Goal: Task Accomplishment & Management: Use online tool/utility

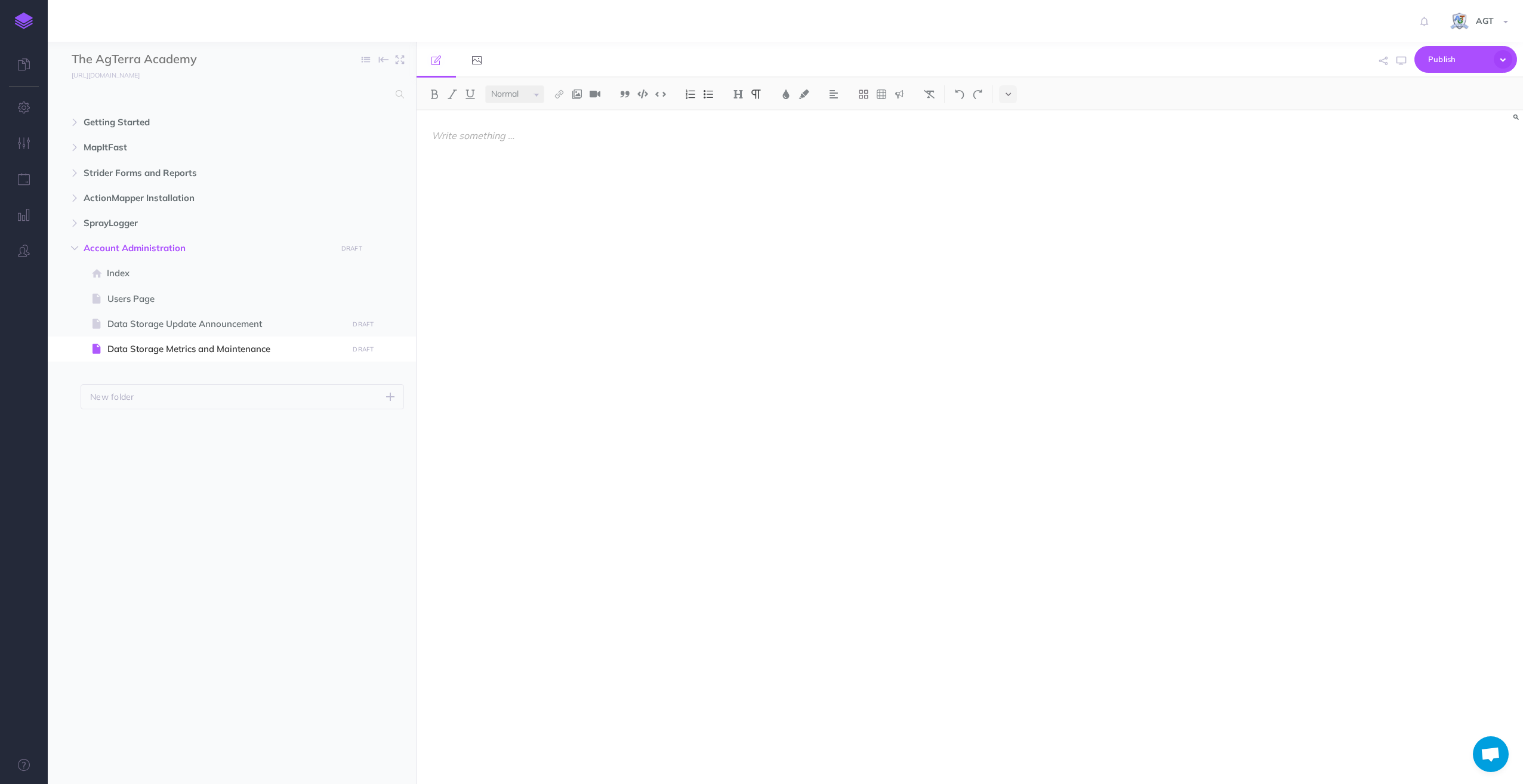
select select "null"
click at [24, 66] on icon at bounding box center [24, 65] width 12 height 12
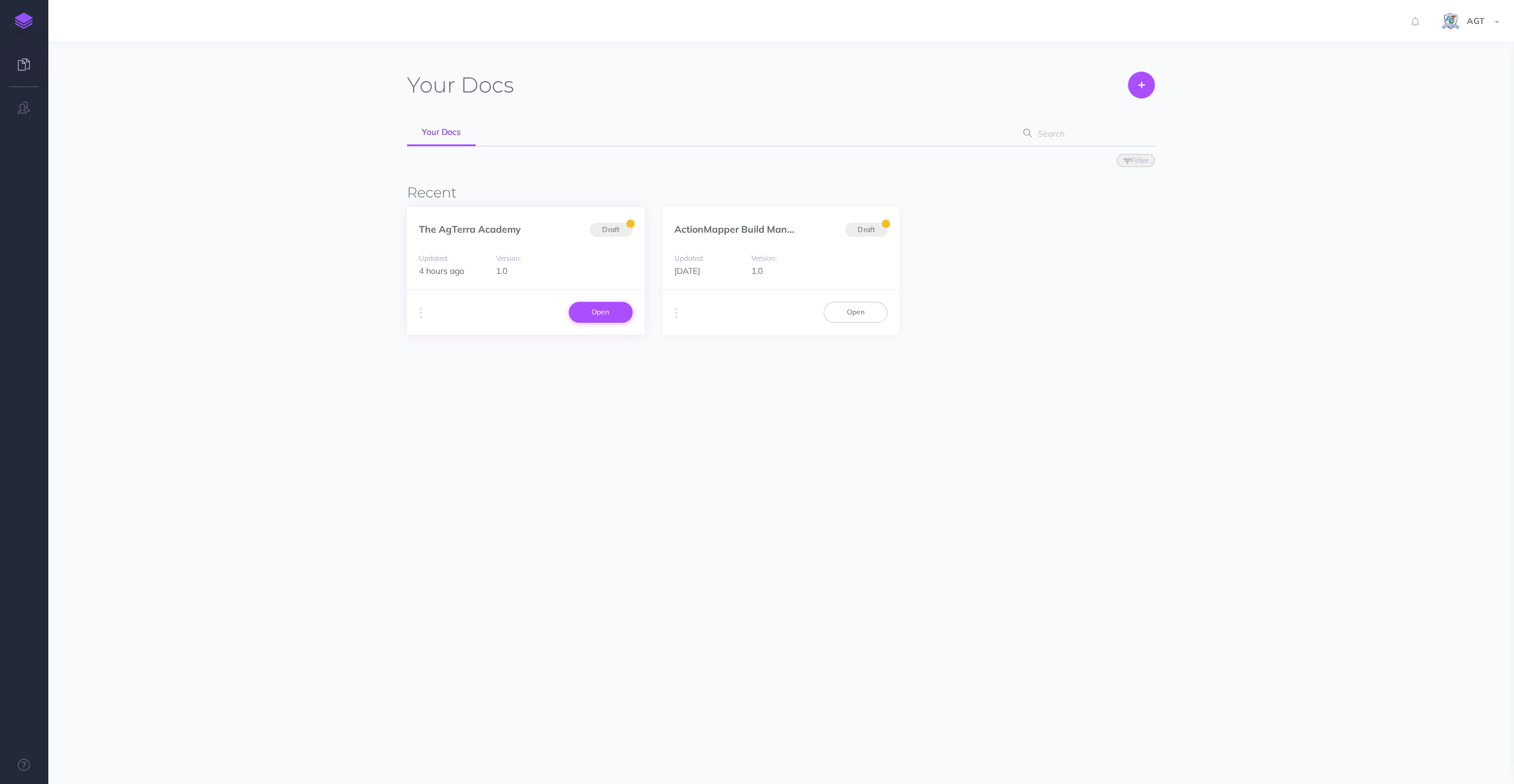
click at [594, 313] on link "Open" at bounding box center [601, 312] width 64 height 20
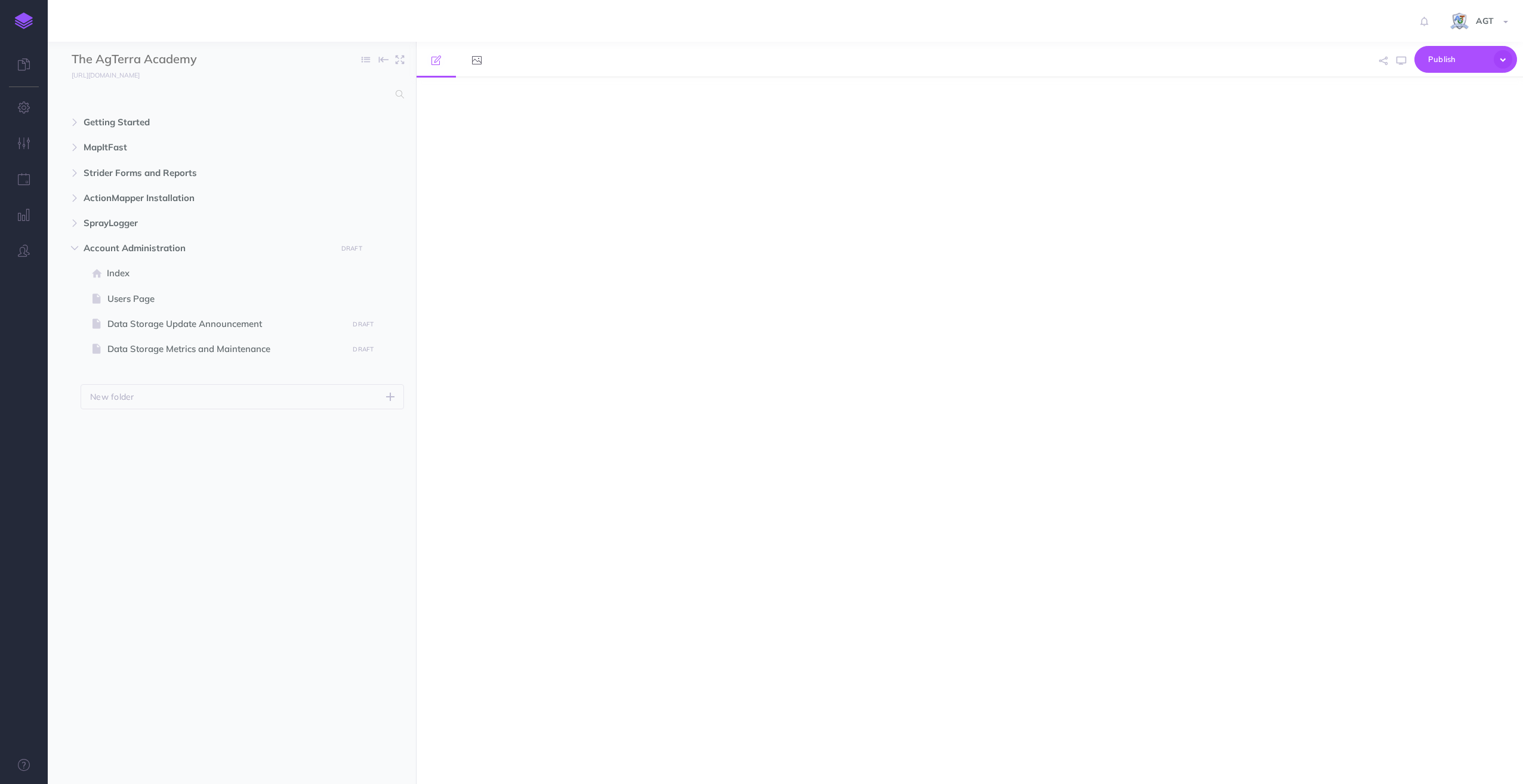
select select "null"
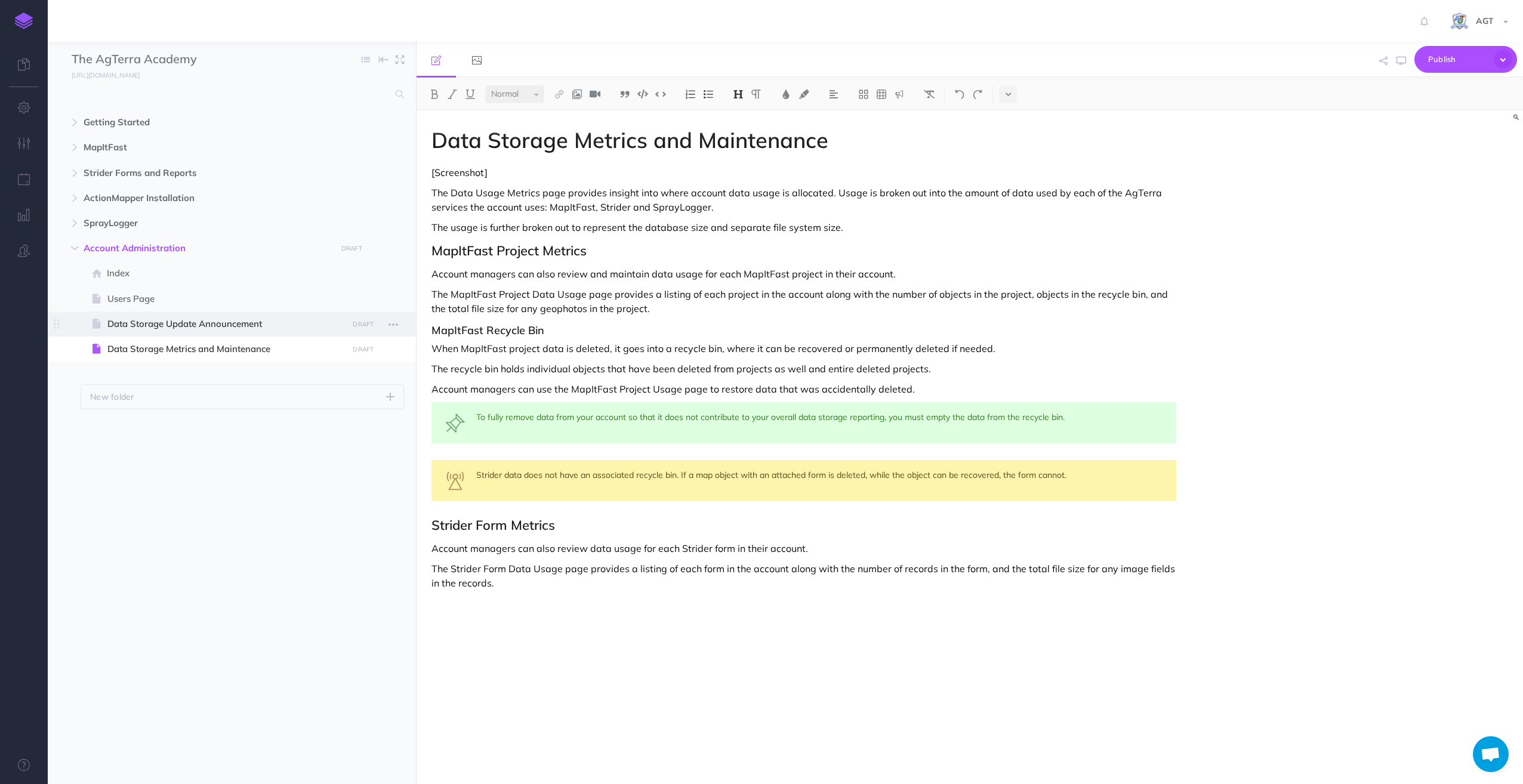
click at [261, 324] on span "Data Storage Update Announcement" at bounding box center [226, 324] width 237 height 14
select select "null"
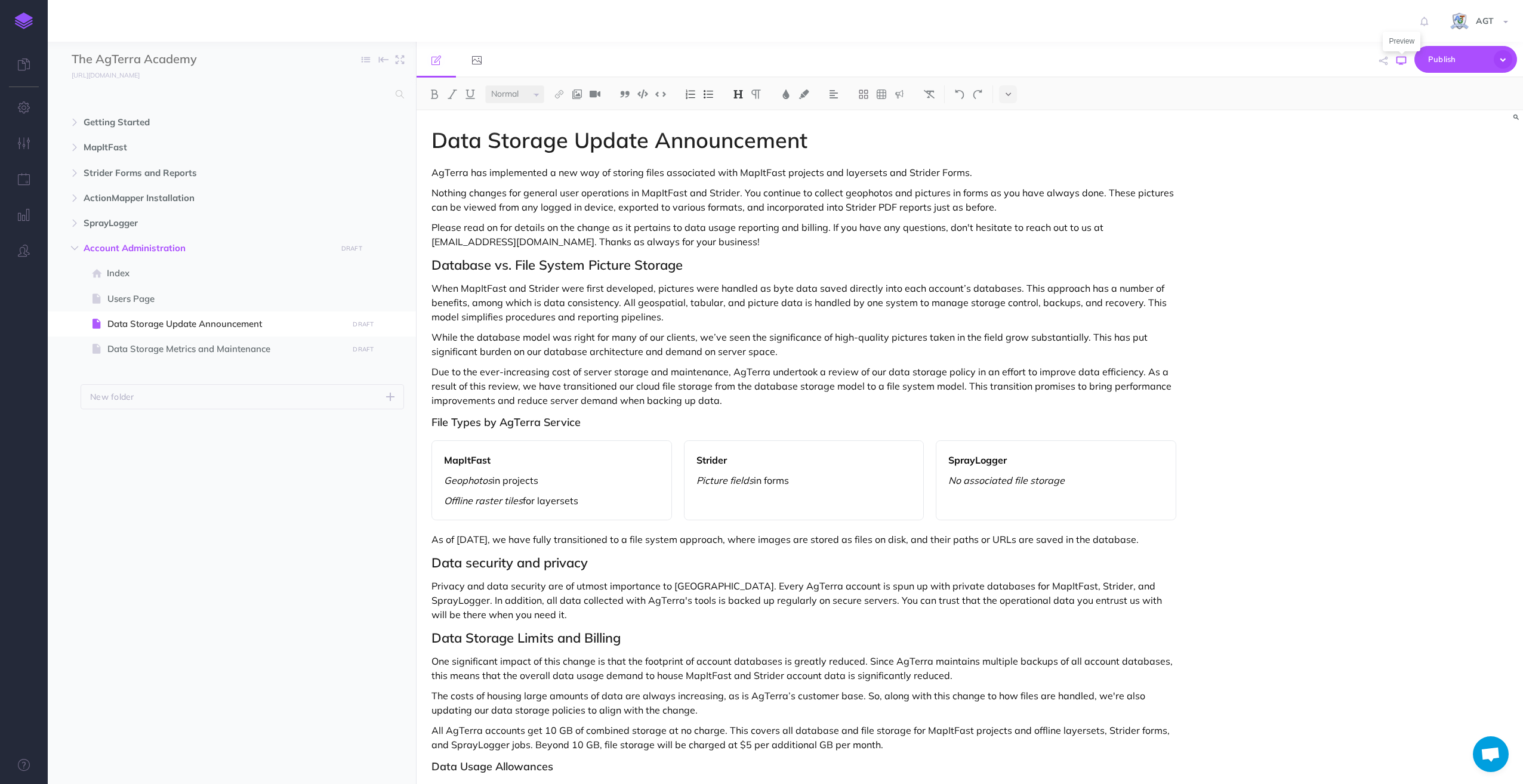
click at [1400, 56] on icon "button" at bounding box center [1401, 61] width 10 height 10
click at [392, 324] on icon "button" at bounding box center [393, 324] width 10 height 14
click at [342, 406] on link "Settings" at bounding box center [359, 405] width 90 height 20
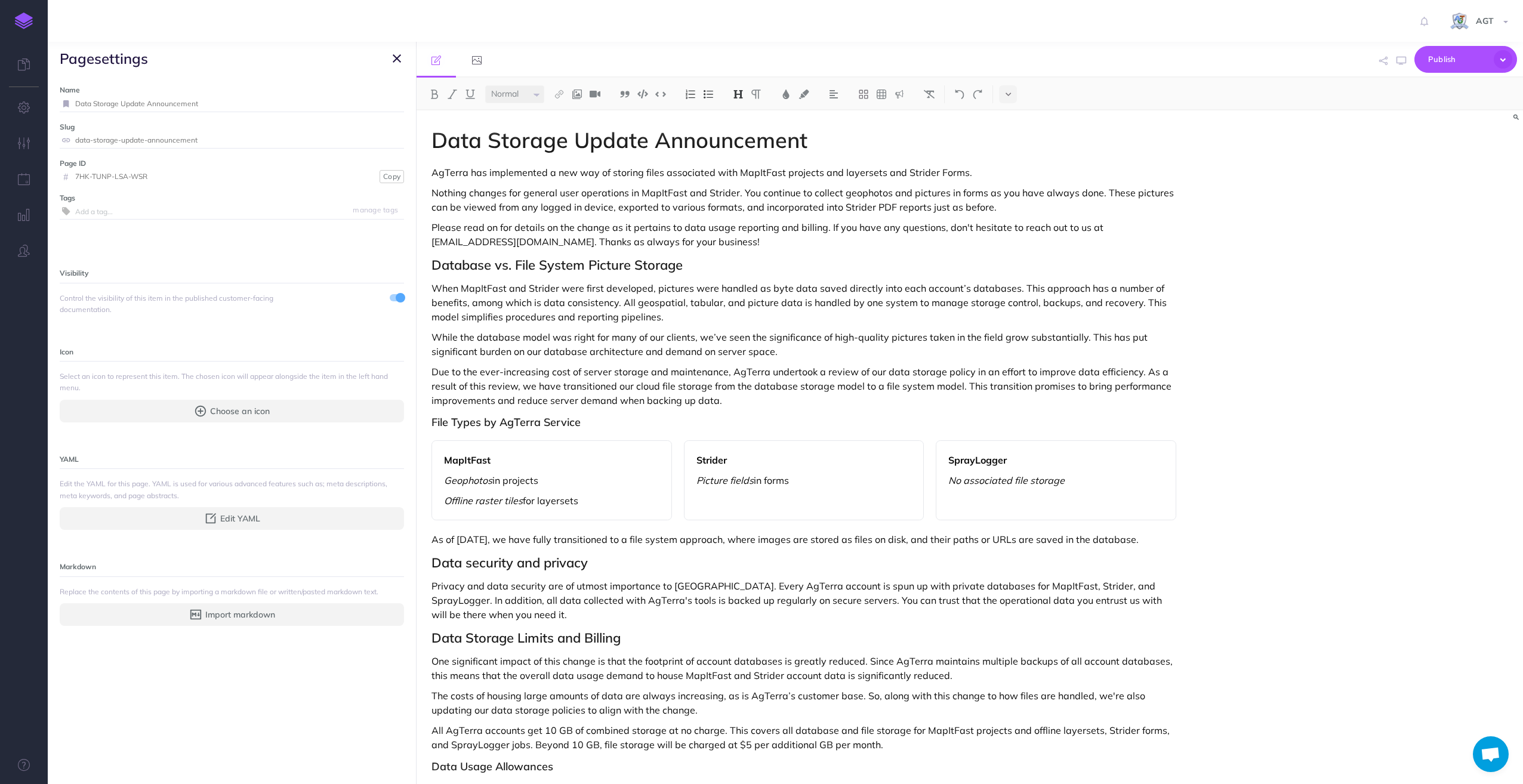
click at [396, 294] on span at bounding box center [401, 298] width 10 height 10
click at [397, 56] on icon "button" at bounding box center [397, 58] width 8 height 14
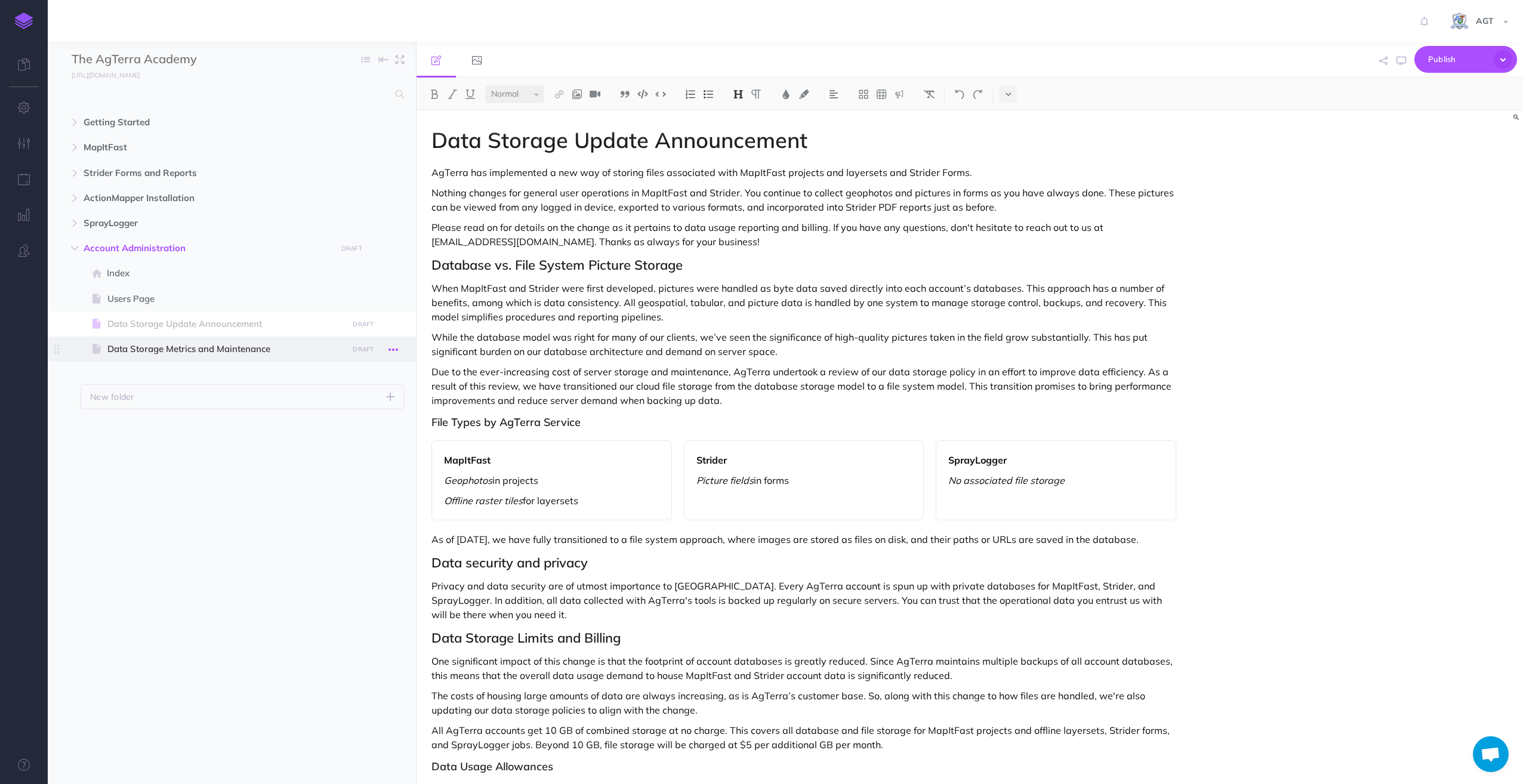
click at [392, 346] on icon "button" at bounding box center [393, 350] width 10 height 14
click at [350, 430] on link "Settings" at bounding box center [359, 430] width 90 height 20
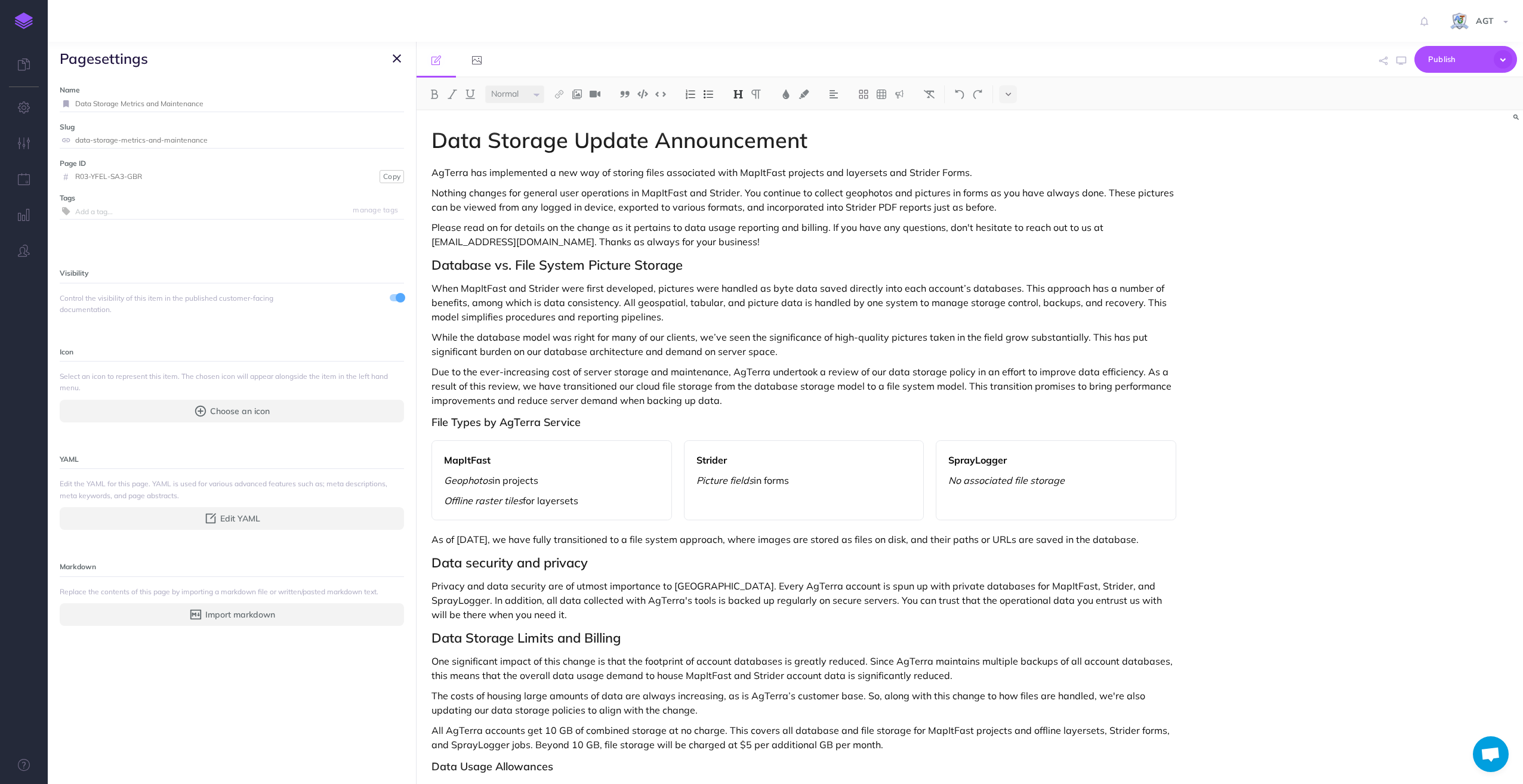
click at [390, 296] on span at bounding box center [397, 298] width 14 height 7
click at [395, 56] on icon "button" at bounding box center [397, 58] width 8 height 14
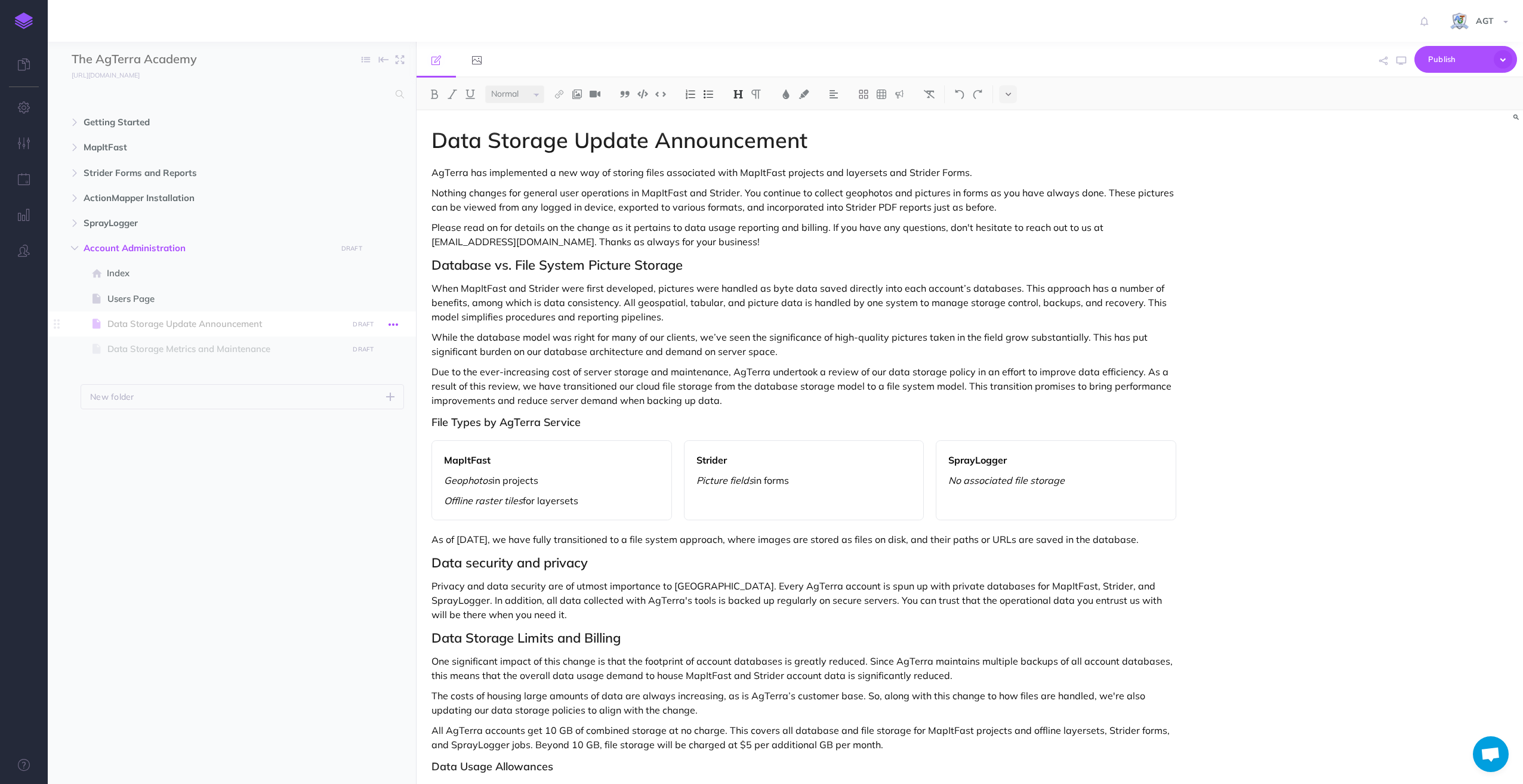
click at [397, 320] on icon "button" at bounding box center [393, 324] width 10 height 14
click at [364, 324] on small "PUBLISH" at bounding box center [363, 324] width 27 height 7
click at [290, 375] on textarea at bounding box center [302, 384] width 139 height 51
drag, startPoint x: 325, startPoint y: 389, endPoint x: 226, endPoint y: 370, distance: 100.8
click at [226, 370] on ul "Getting Started New folder Add a new folder inside this folder New page Add a n…" at bounding box center [231, 431] width 368 height 643
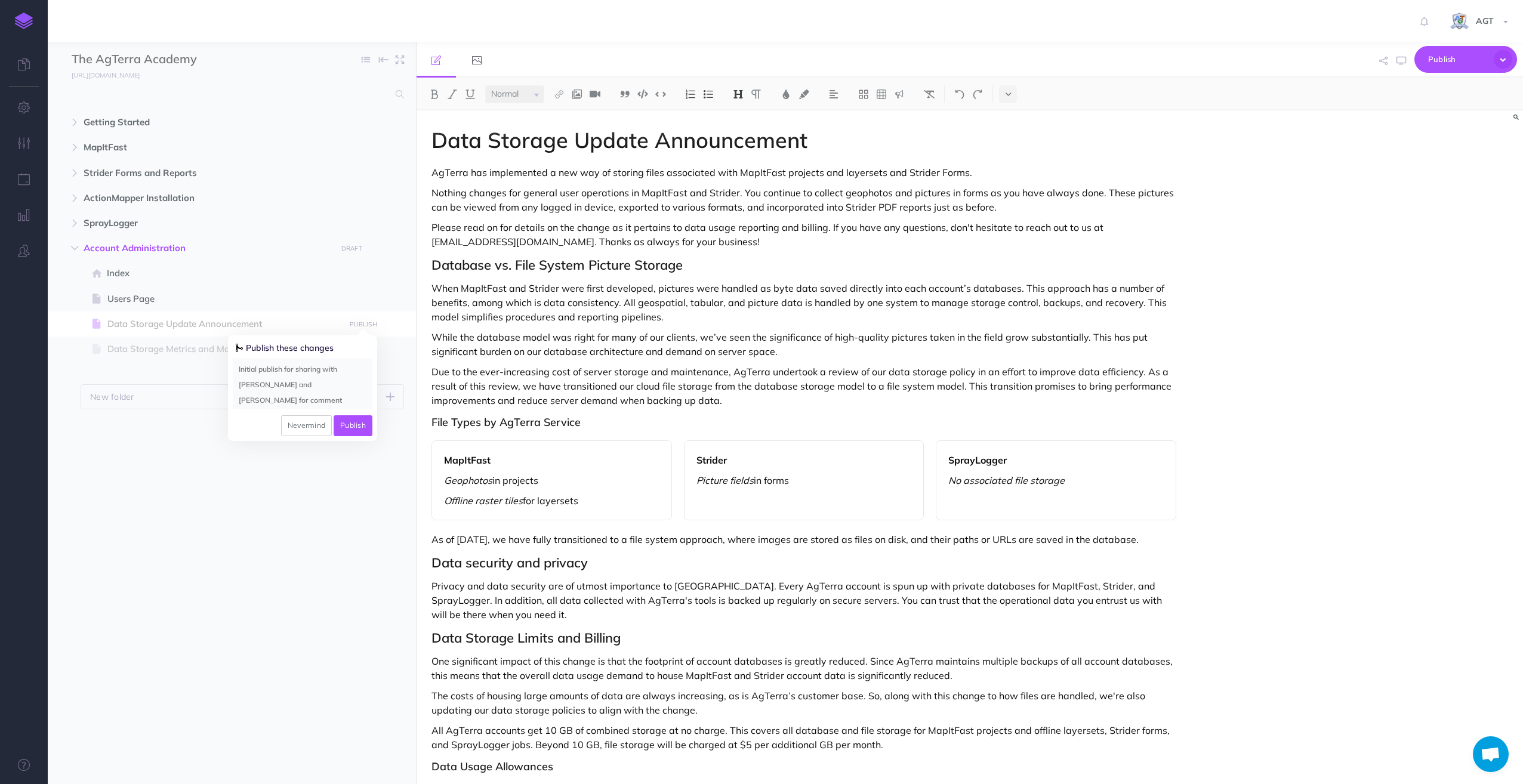
type textarea "Initial publish for sharing with Alan and Ryan for comment"
click at [368, 323] on small "PUBLISH" at bounding box center [363, 324] width 27 height 7
click at [352, 421] on button "Publish" at bounding box center [352, 426] width 39 height 20
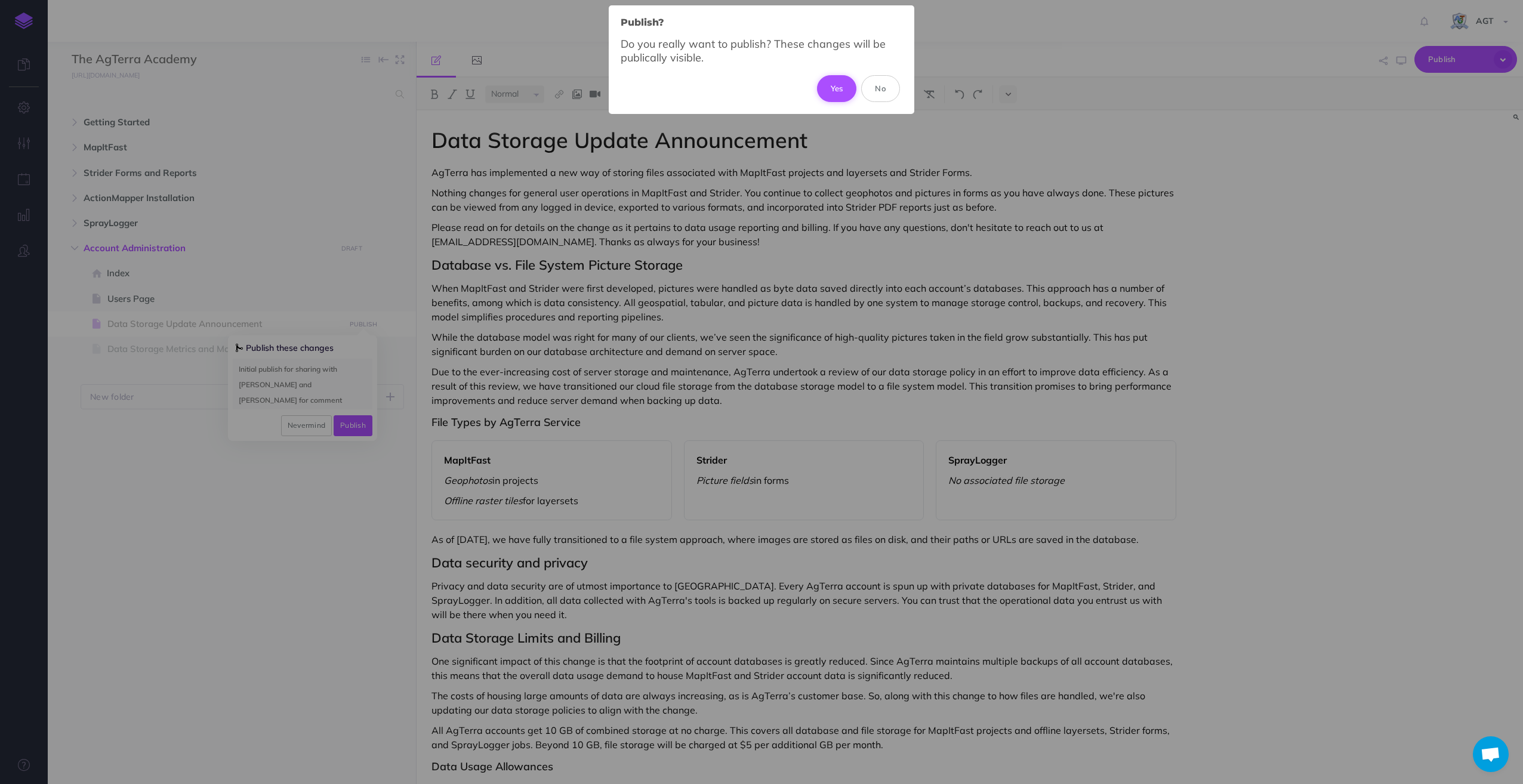
click at [838, 86] on button "Yes" at bounding box center [837, 88] width 40 height 27
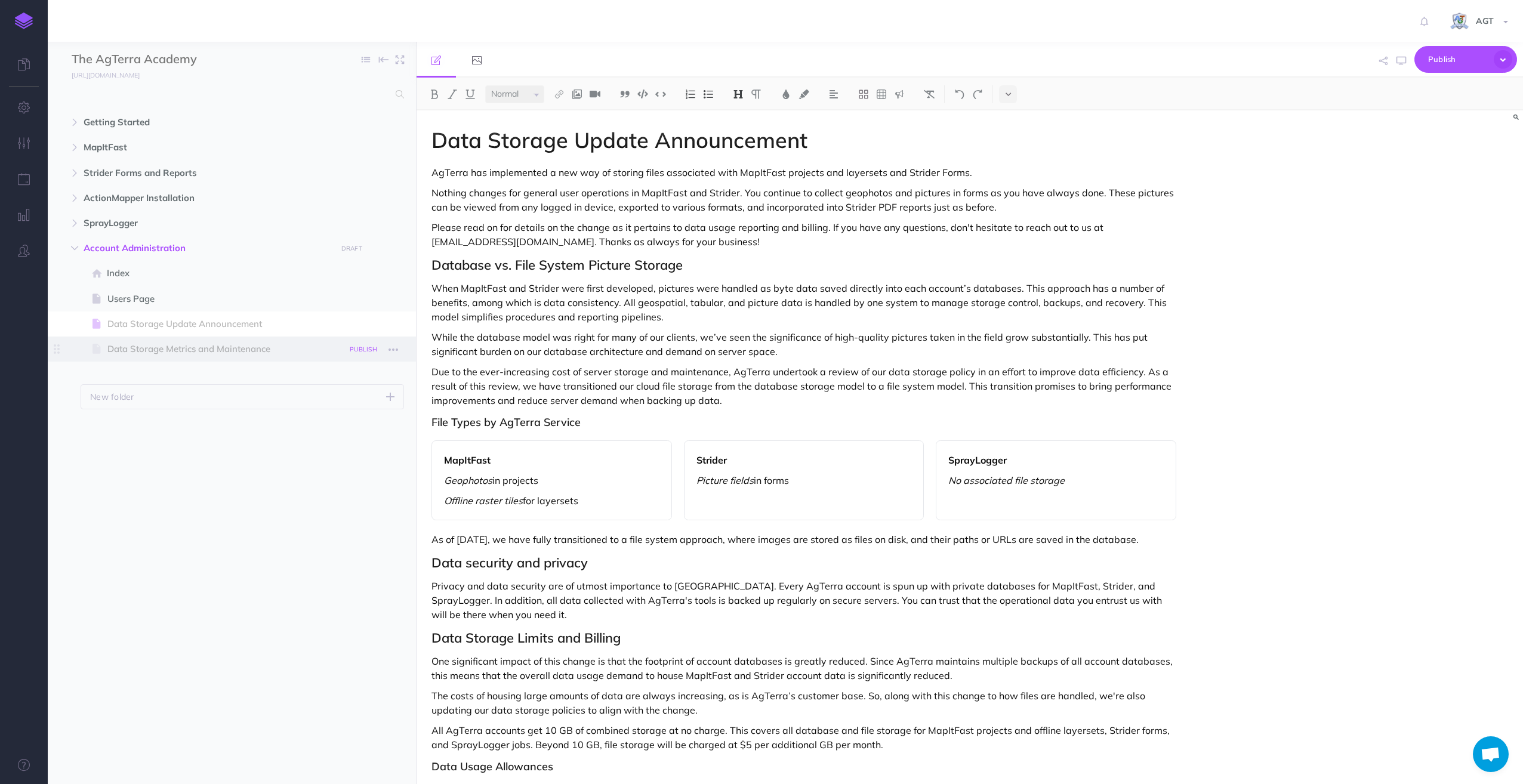
click at [360, 348] on small "PUBLISH" at bounding box center [363, 349] width 27 height 7
click at [310, 404] on textarea at bounding box center [302, 409] width 139 height 51
paste textarea "Initial publish for sharing with Alan and Ryan for comment"
type textarea "Initial publish for sharing with Alan and Ryan for comment"
click at [354, 451] on button "Publish" at bounding box center [352, 451] width 39 height 20
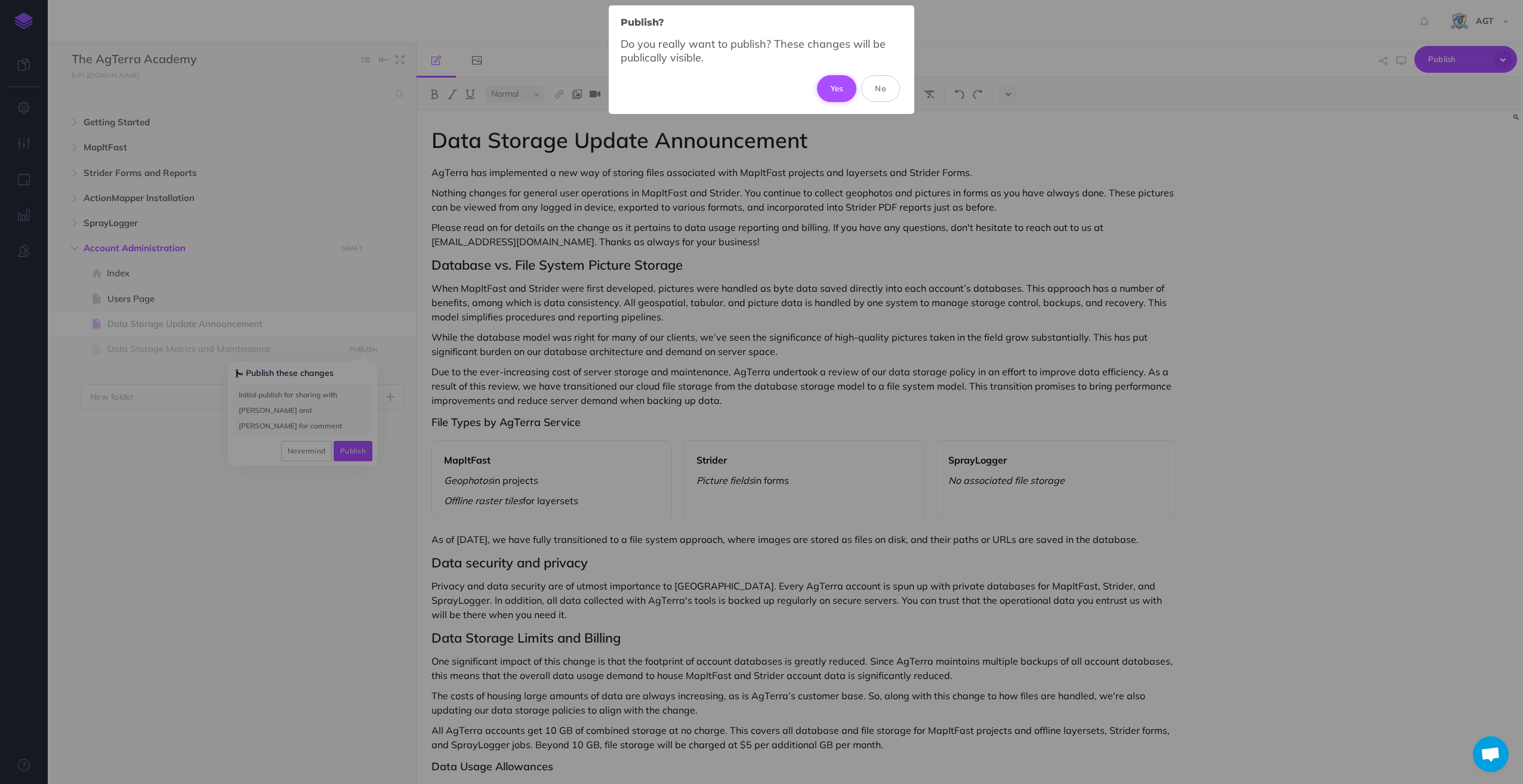
click at [833, 84] on button "Yes" at bounding box center [837, 88] width 40 height 27
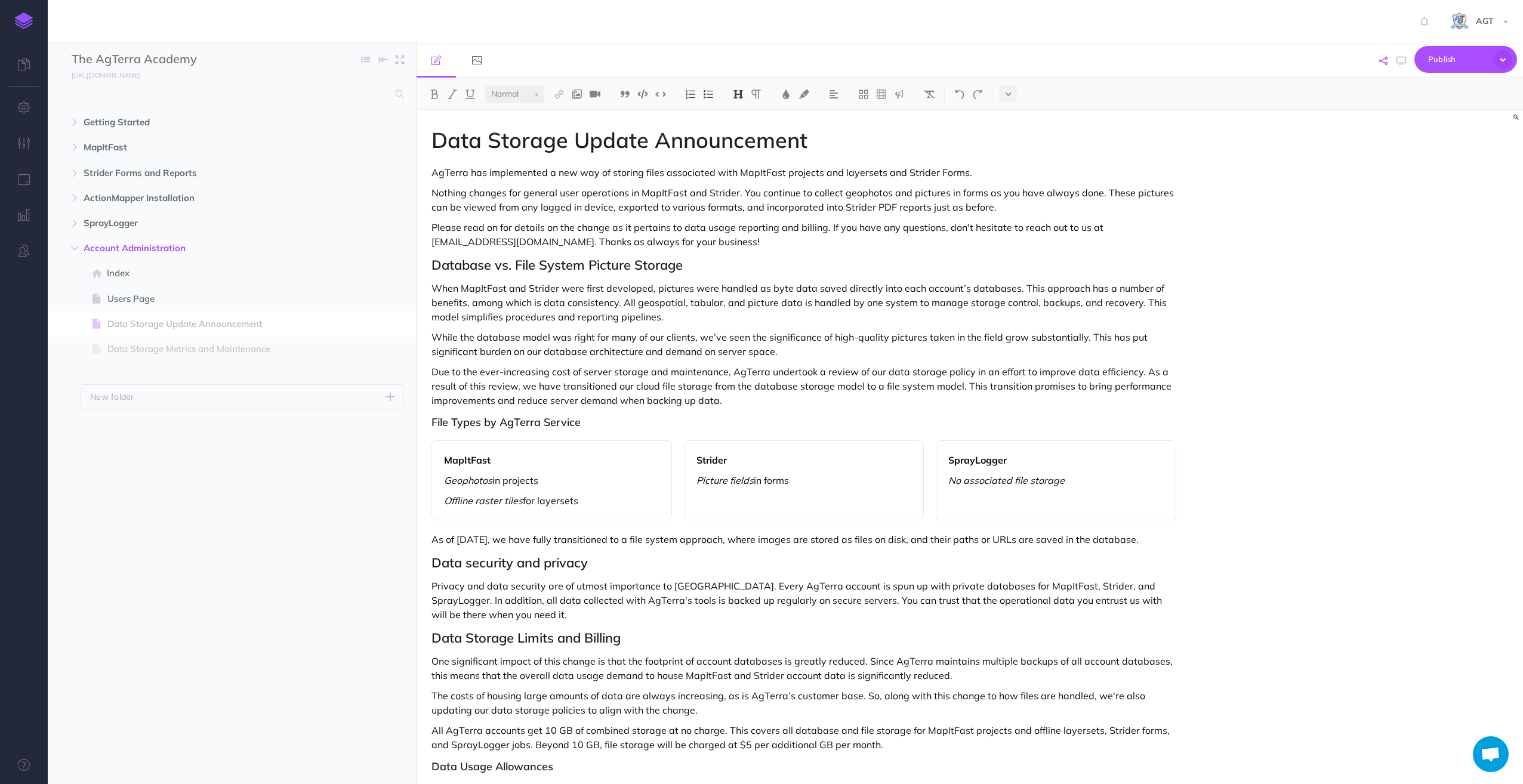
click at [1384, 59] on icon "button" at bounding box center [1383, 61] width 8 height 8
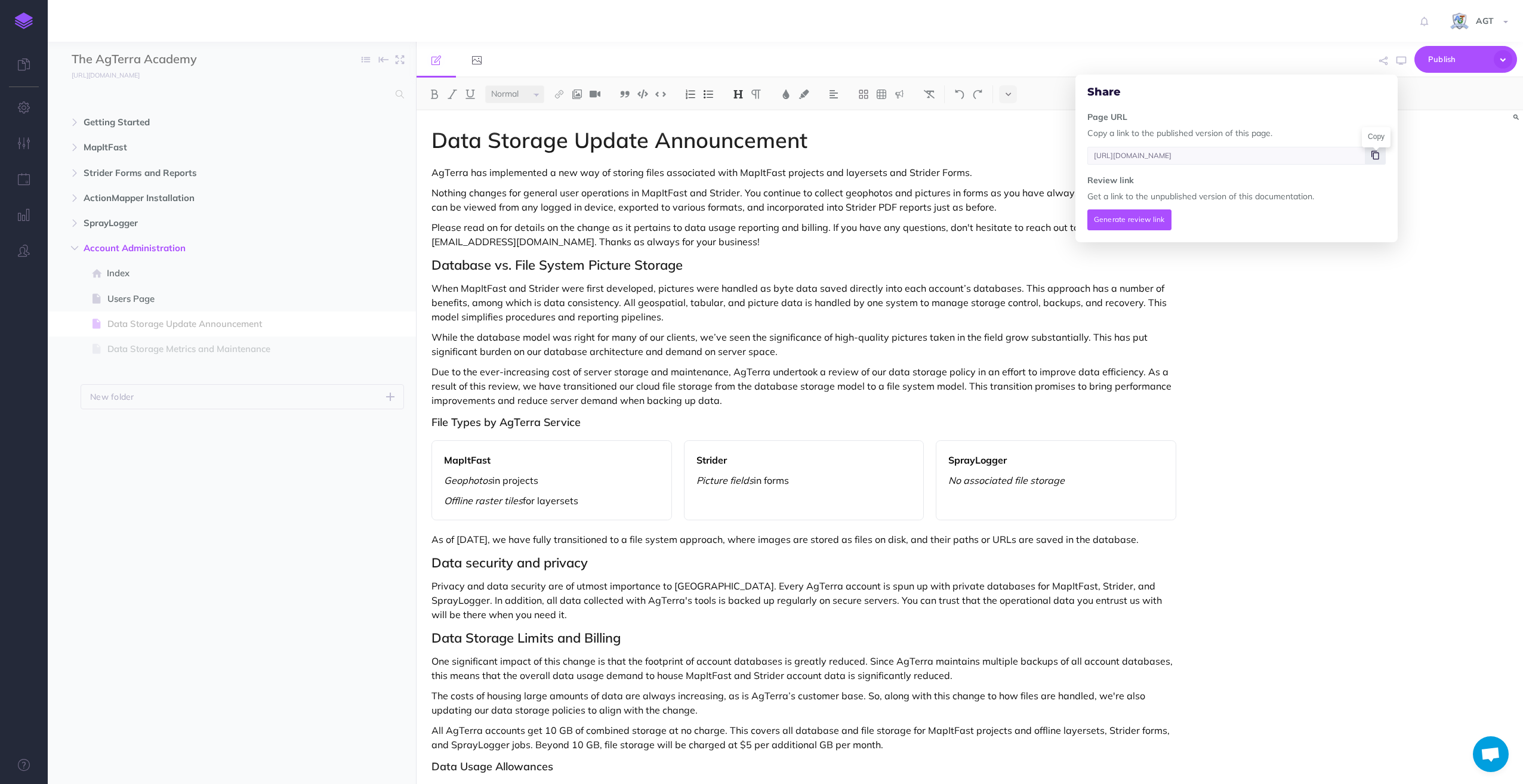
click at [1377, 153] on icon at bounding box center [1375, 155] width 7 height 7
click at [1057, 50] on div "Share Page URL Copy a link to the published version of this page. https://repor…" at bounding box center [1152, 60] width 732 height 37
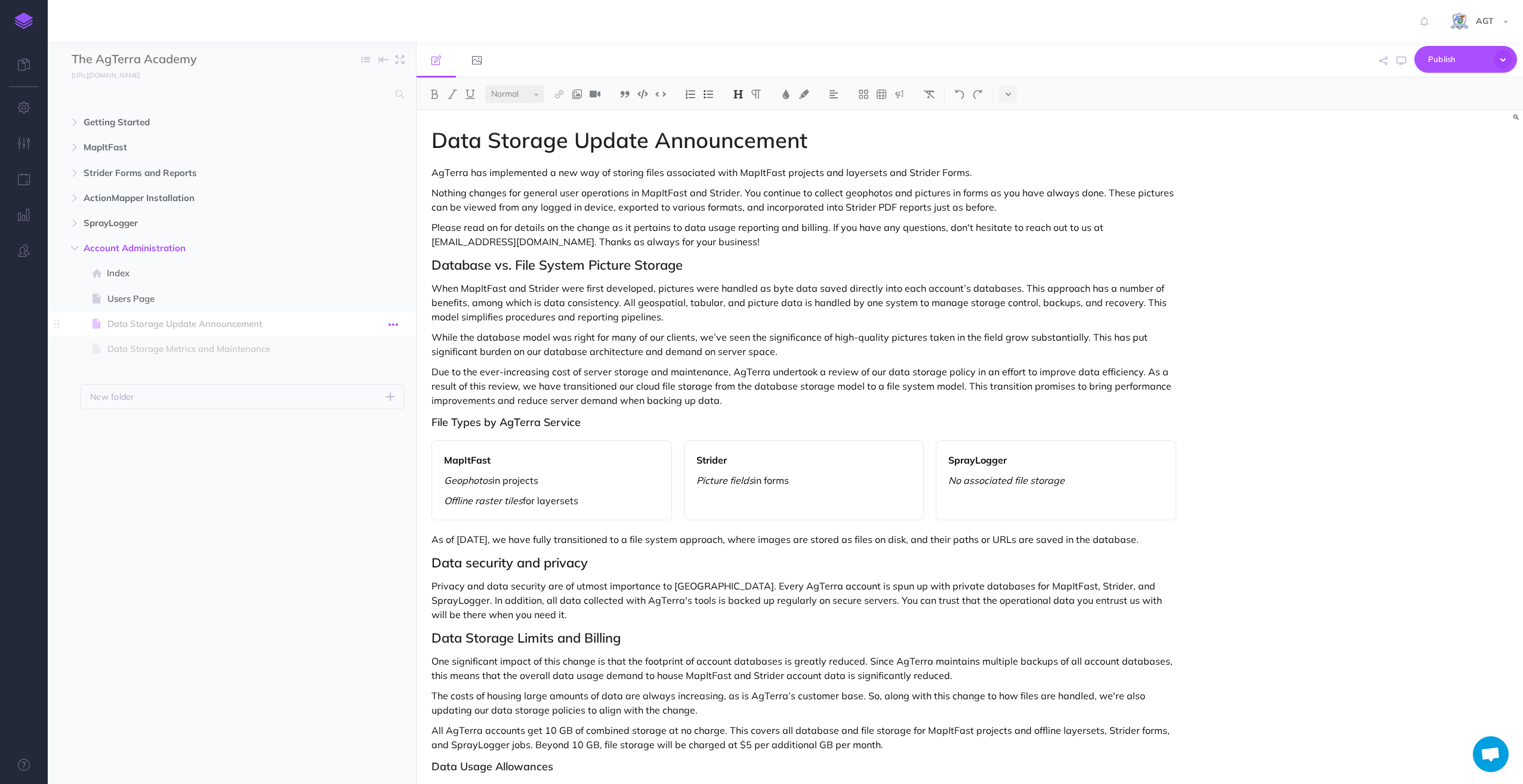
click at [395, 322] on icon "button" at bounding box center [393, 324] width 10 height 14
click at [348, 400] on link "Settings" at bounding box center [359, 405] width 90 height 20
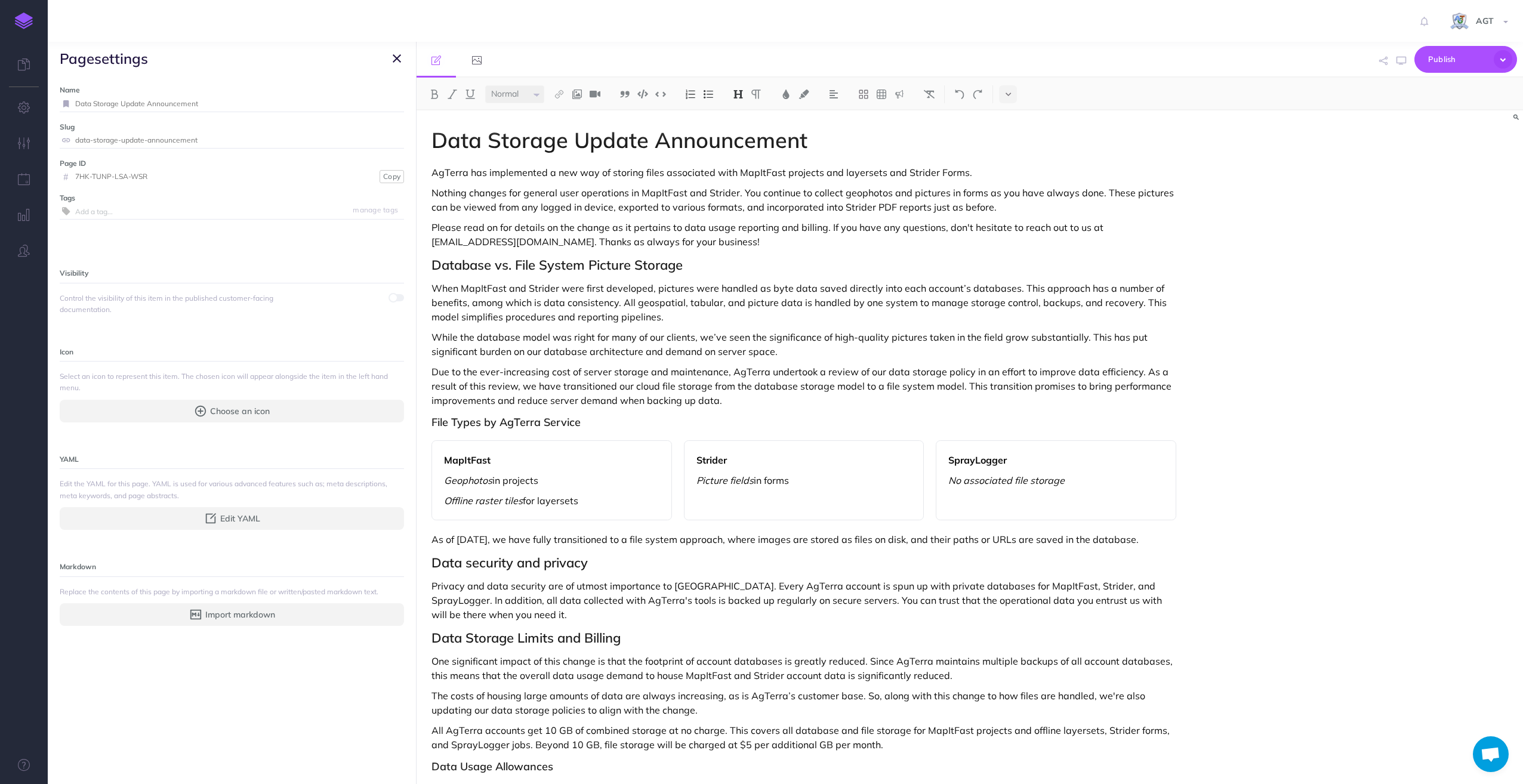
click at [390, 294] on span at bounding box center [397, 298] width 14 height 7
click at [394, 58] on icon "button" at bounding box center [397, 58] width 8 height 14
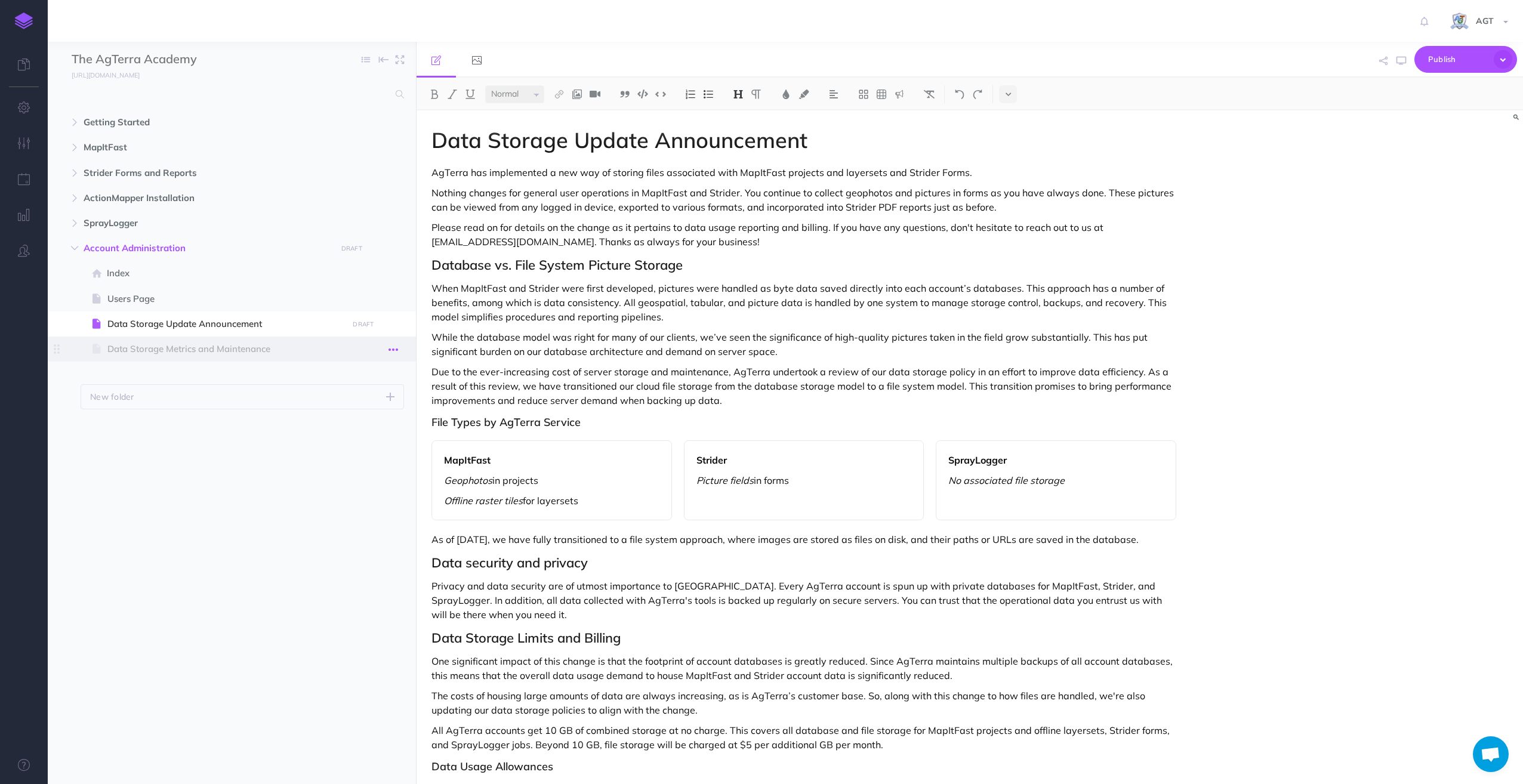
click at [395, 350] on icon "button" at bounding box center [393, 350] width 10 height 14
click at [355, 431] on link "Settings" at bounding box center [359, 430] width 90 height 20
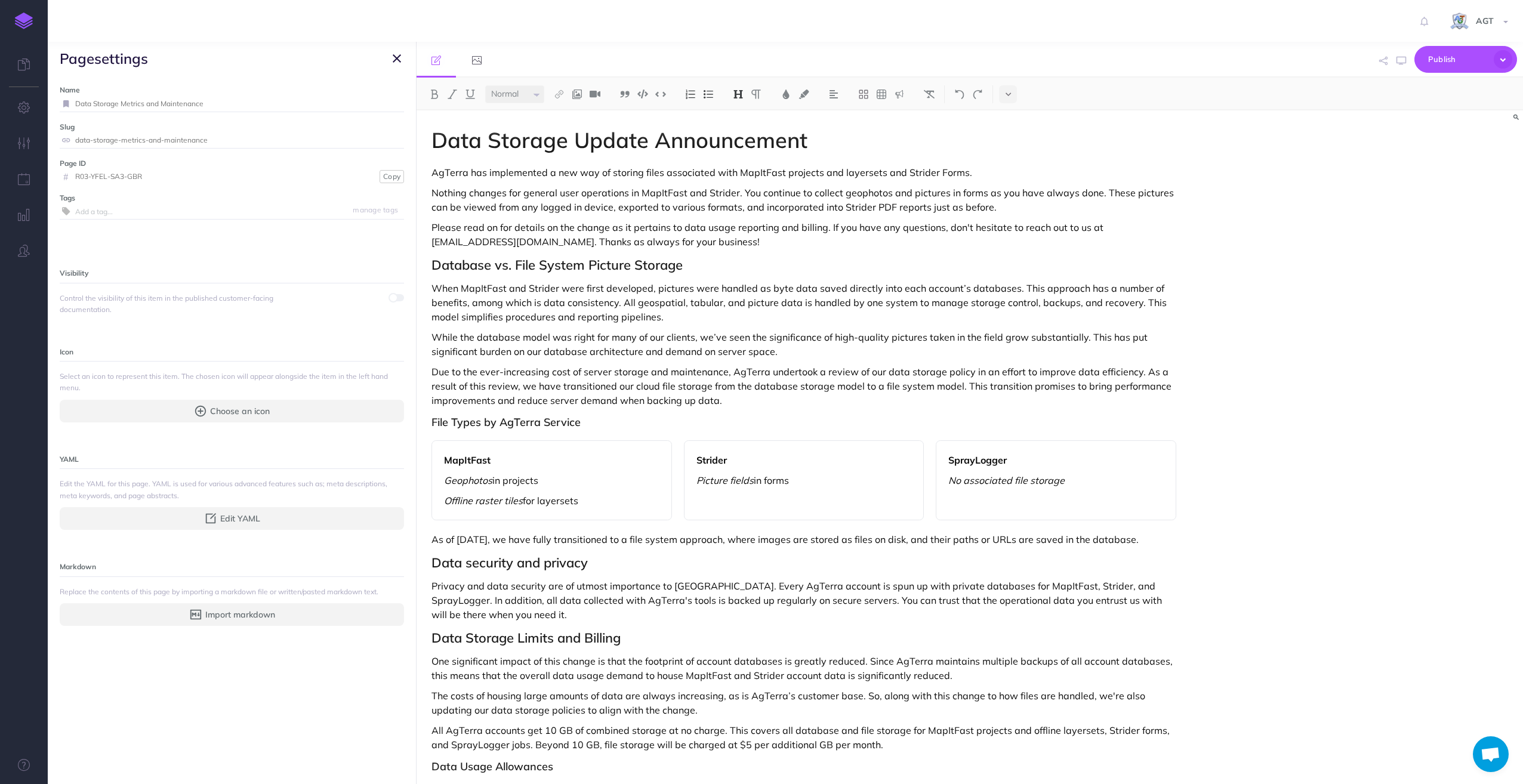
click at [390, 294] on span at bounding box center [397, 298] width 14 height 7
click at [394, 54] on icon "button" at bounding box center [397, 58] width 8 height 14
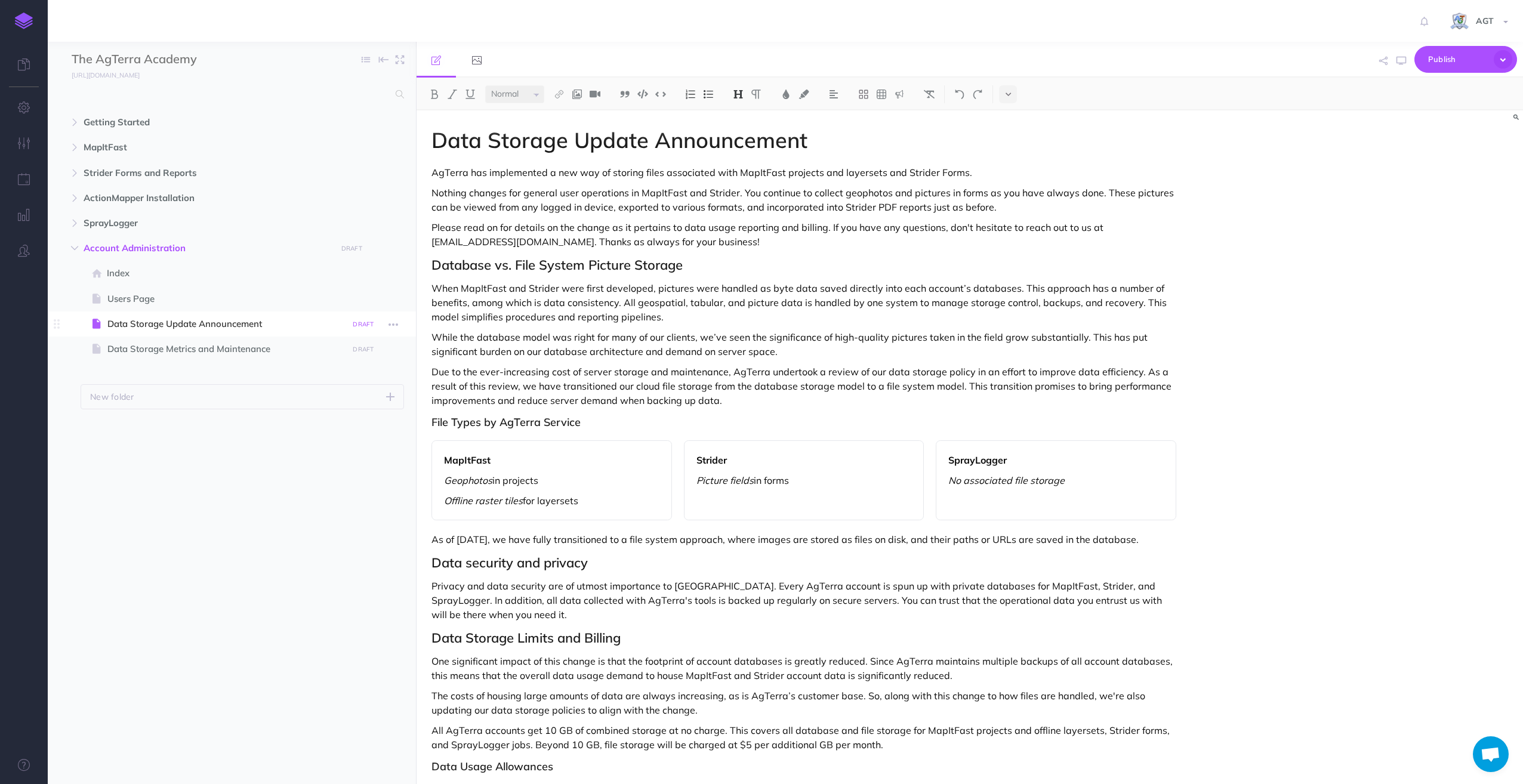
click at [364, 322] on small "DRAFT" at bounding box center [363, 324] width 21 height 7
click at [361, 420] on button "Publish" at bounding box center [352, 426] width 39 height 20
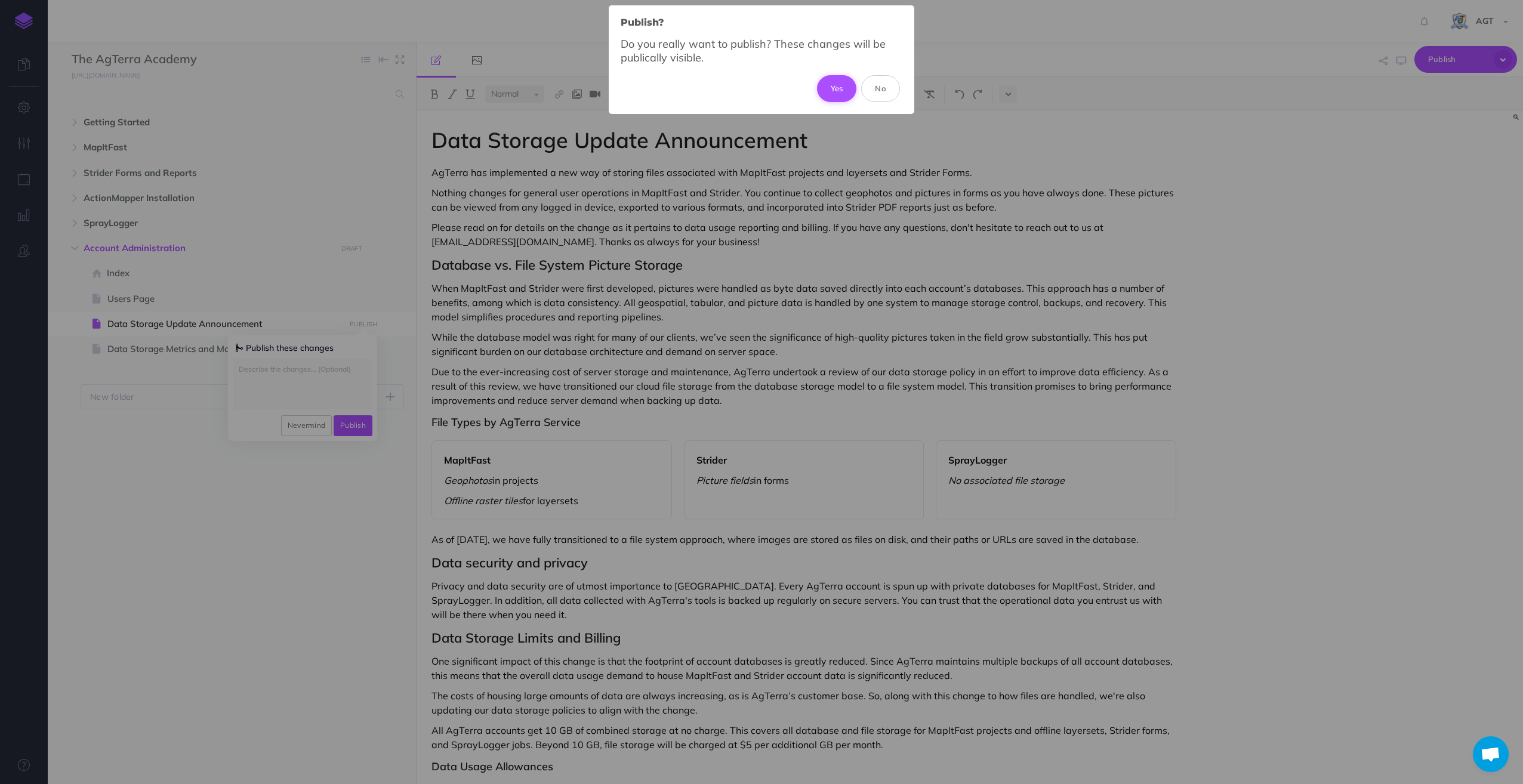
click at [837, 82] on button "Yes" at bounding box center [837, 88] width 40 height 27
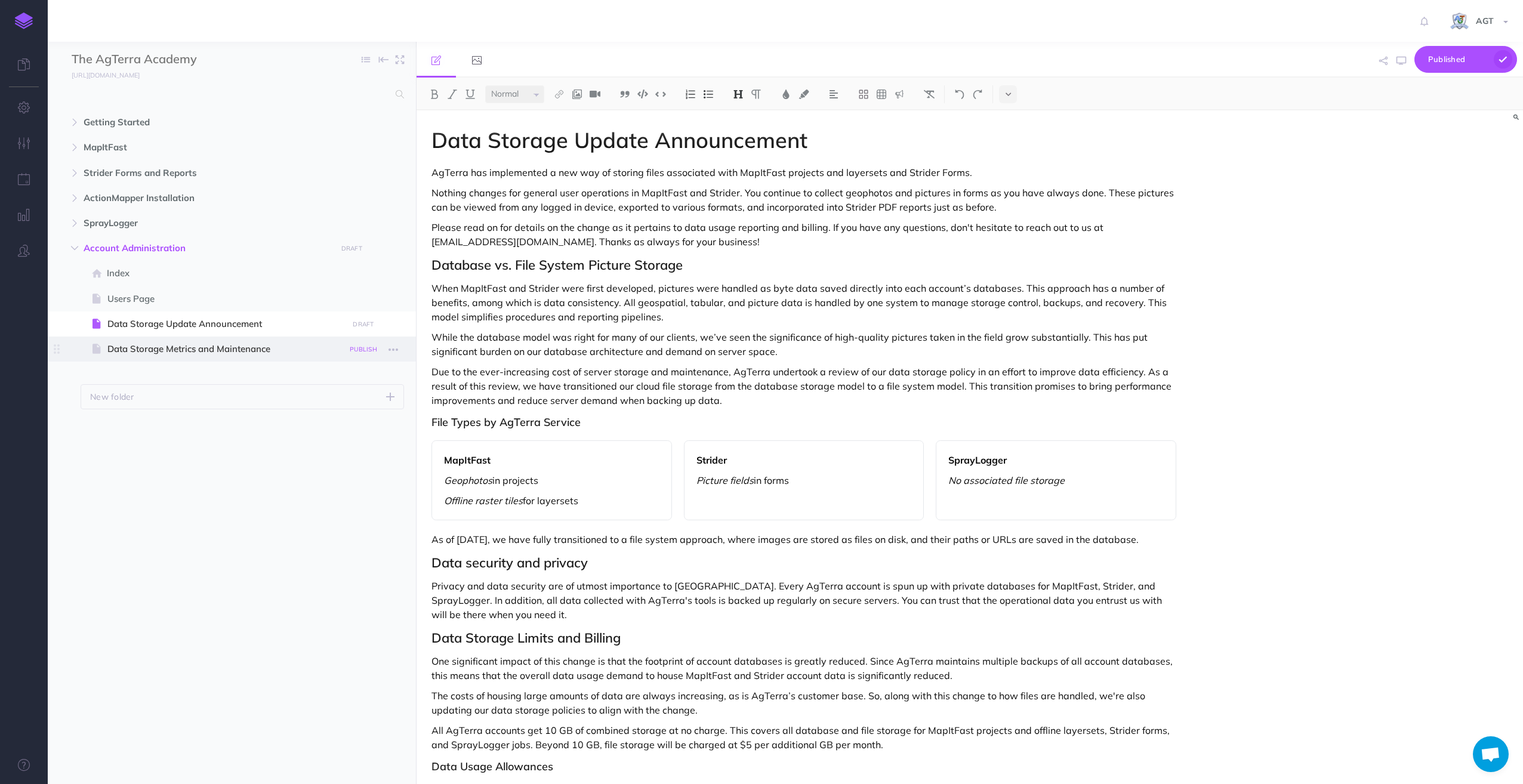
click at [358, 350] on small "PUBLISH" at bounding box center [363, 349] width 27 height 7
click at [351, 452] on button "Publish" at bounding box center [352, 451] width 39 height 20
click at [348, 449] on button "Publish" at bounding box center [352, 451] width 39 height 20
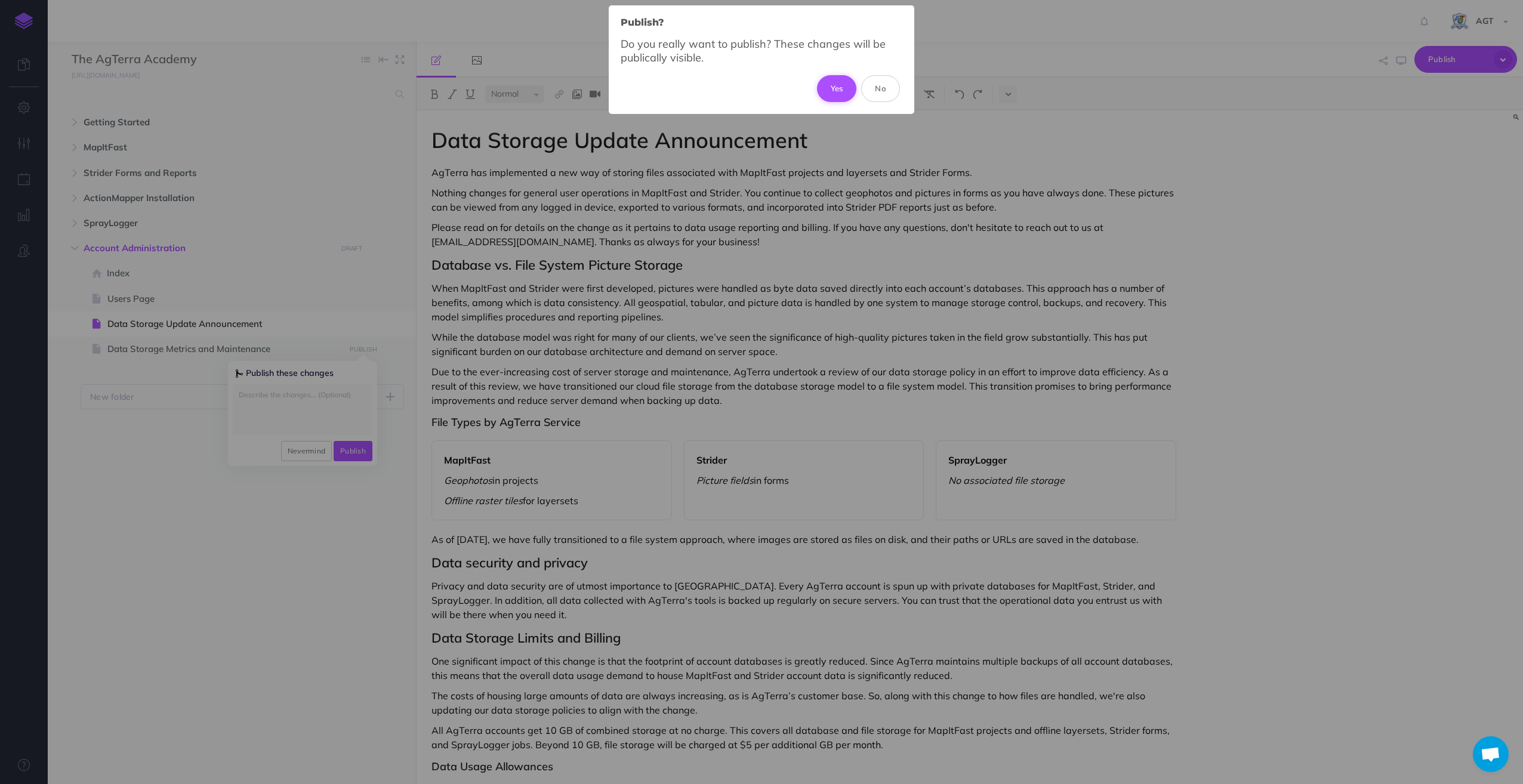
click at [830, 90] on button "Yes" at bounding box center [837, 88] width 40 height 27
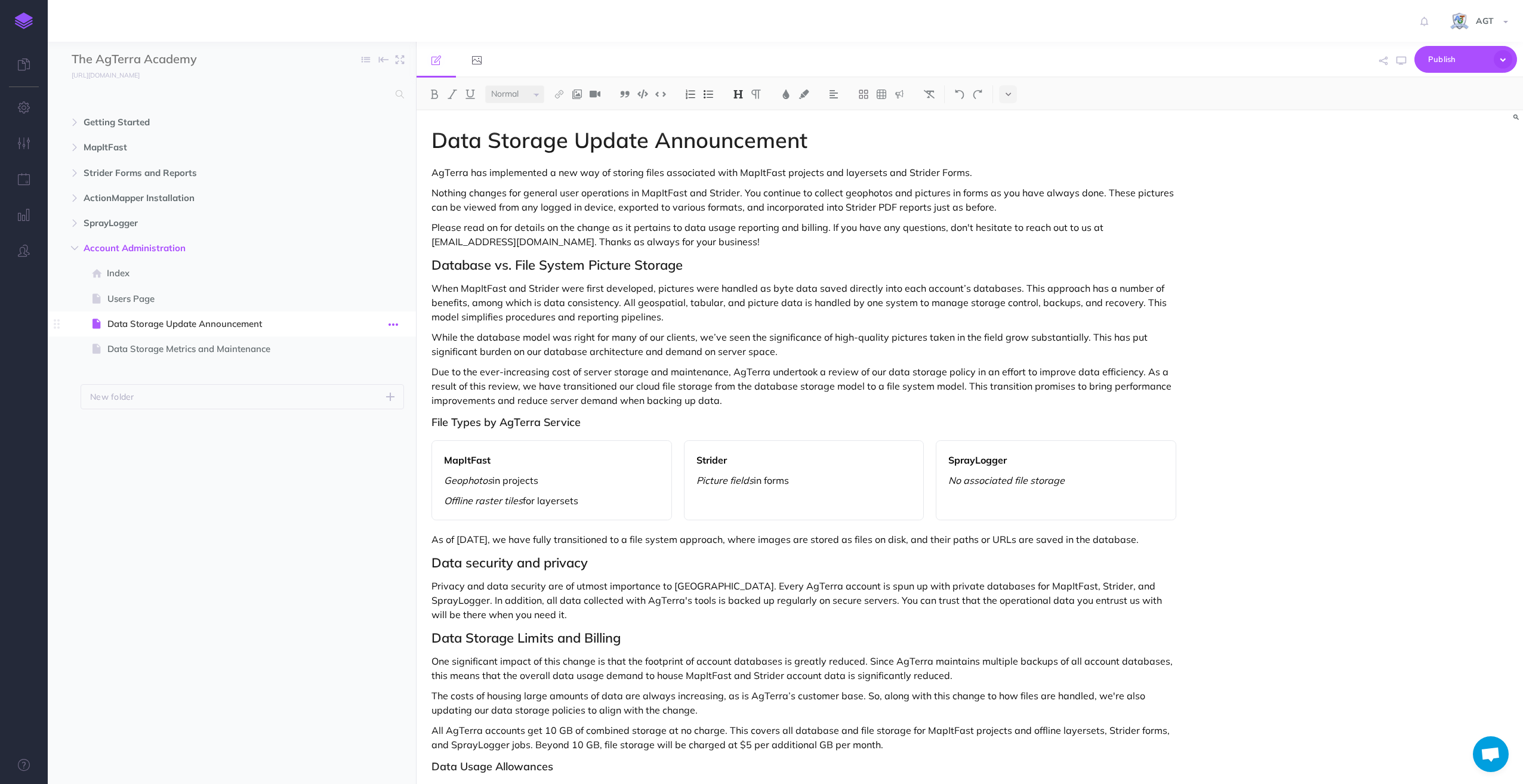
click at [390, 322] on icon "button" at bounding box center [393, 324] width 10 height 14
click at [343, 407] on link "Settings" at bounding box center [359, 405] width 90 height 20
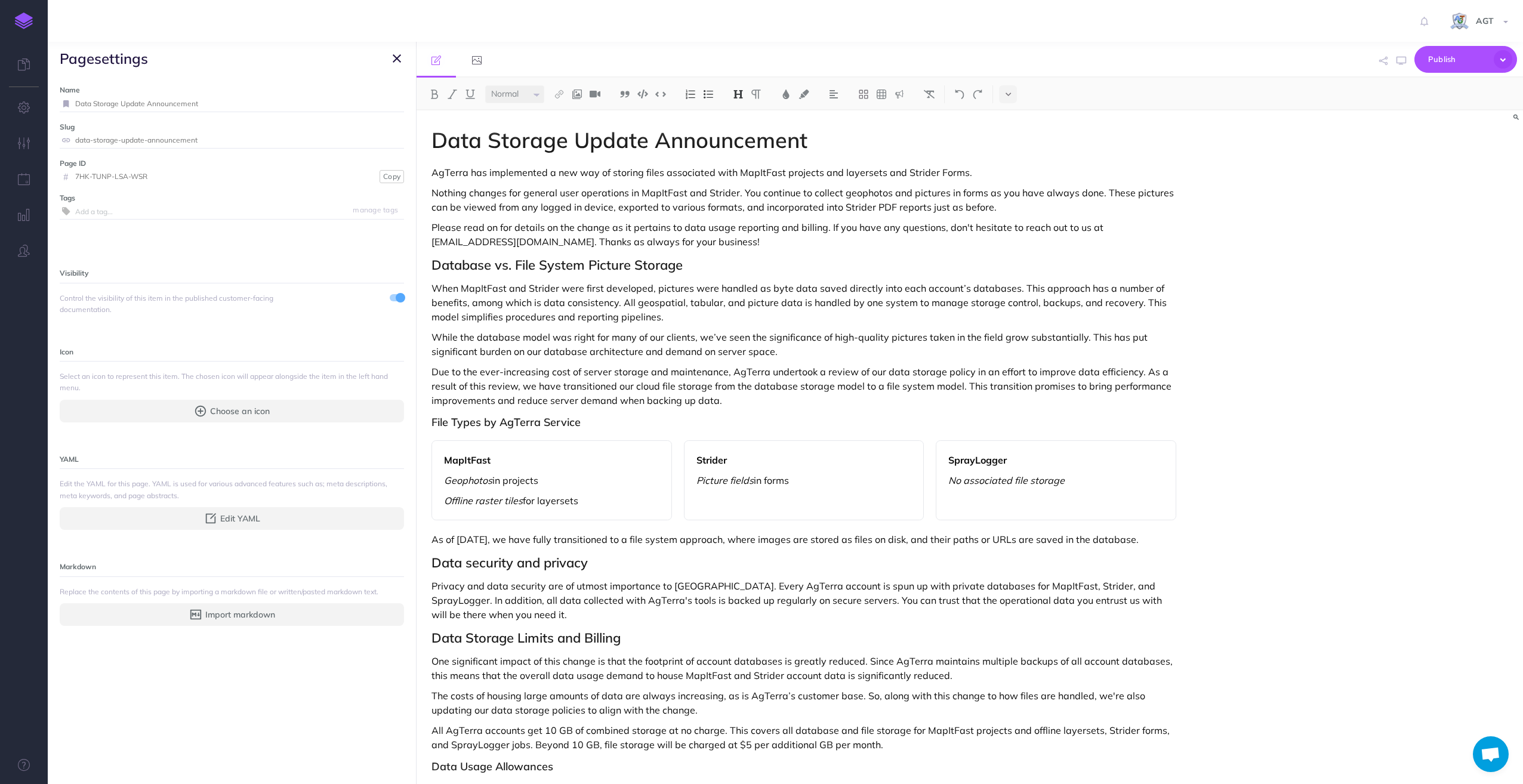
click at [396, 295] on span at bounding box center [401, 298] width 10 height 10
click at [392, 57] on icon "button" at bounding box center [397, 58] width 8 height 14
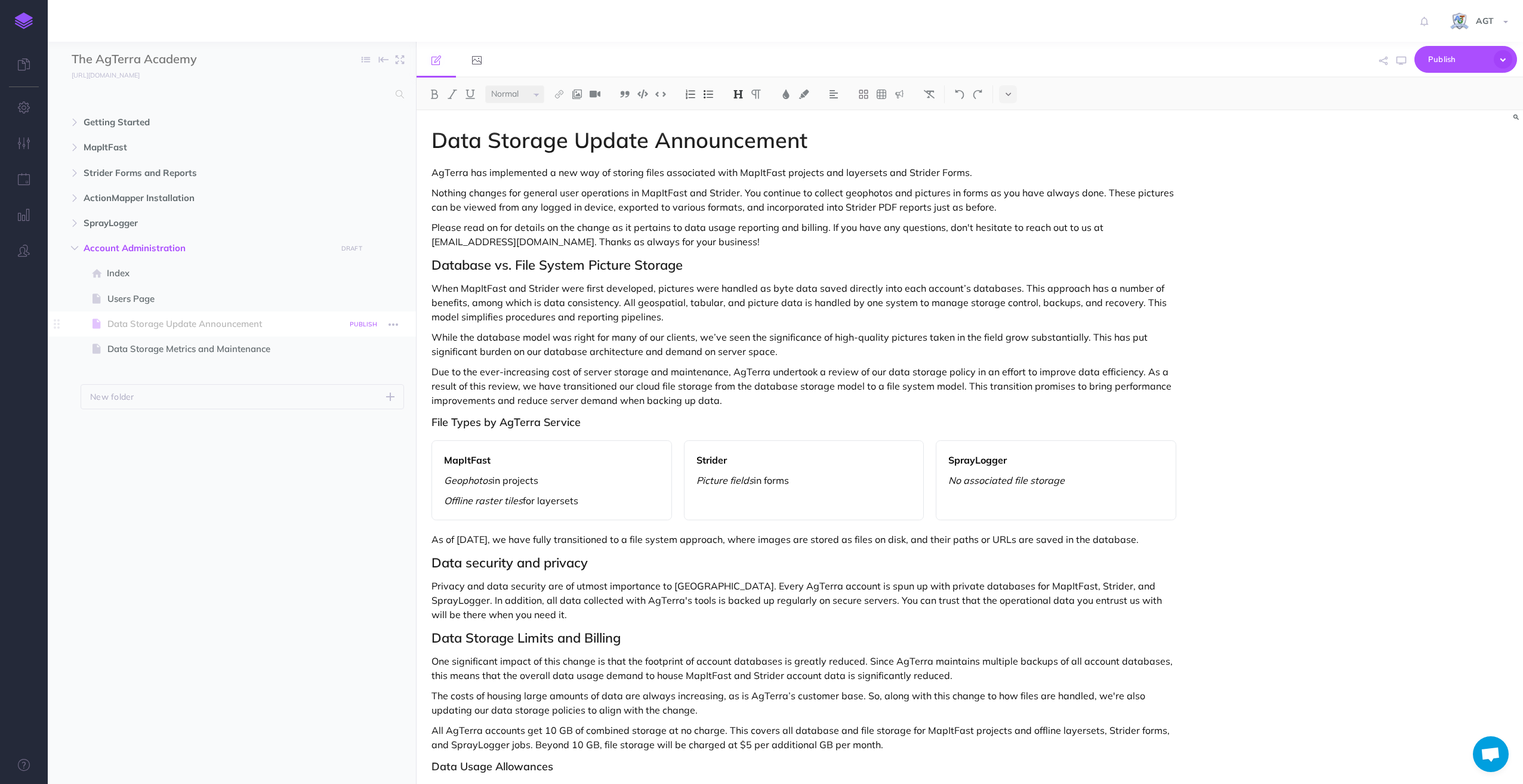
click at [365, 324] on small "PUBLISH" at bounding box center [363, 324] width 27 height 7
click at [346, 424] on button "Publish" at bounding box center [352, 426] width 39 height 20
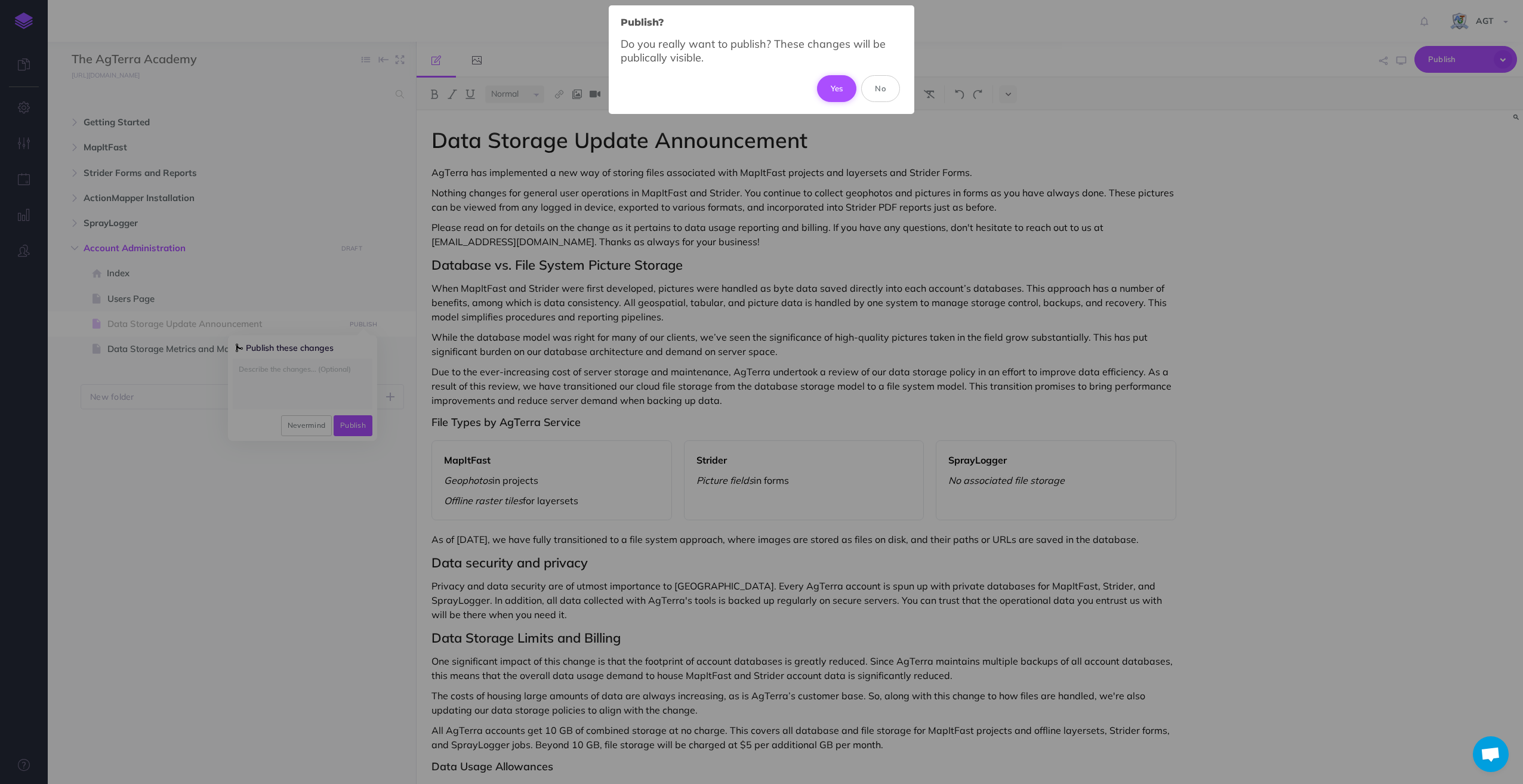
click at [827, 85] on button "Yes" at bounding box center [837, 88] width 40 height 27
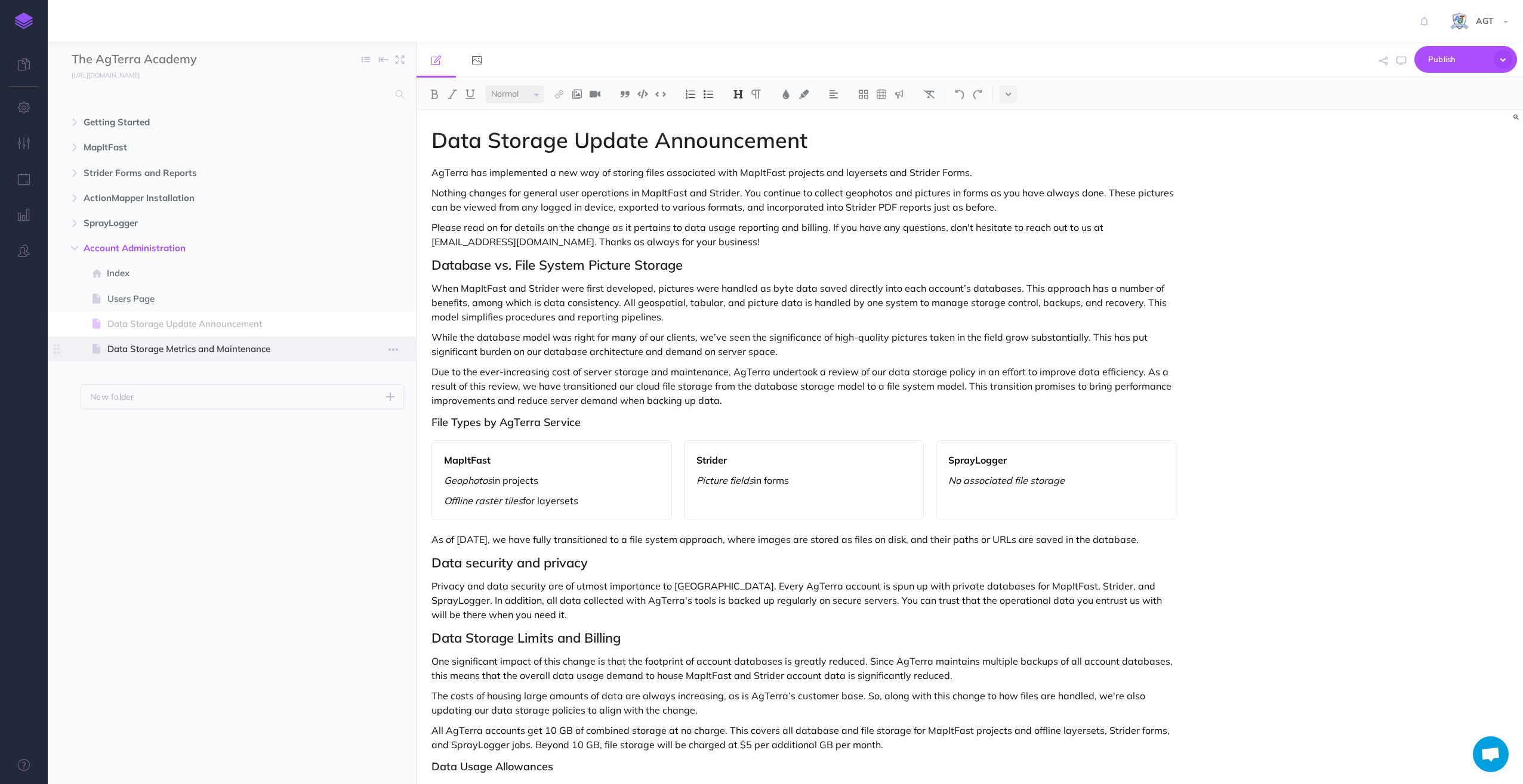
click at [207, 346] on span "Data Storage Metrics and Maintenance" at bounding box center [226, 349] width 237 height 14
select select "null"
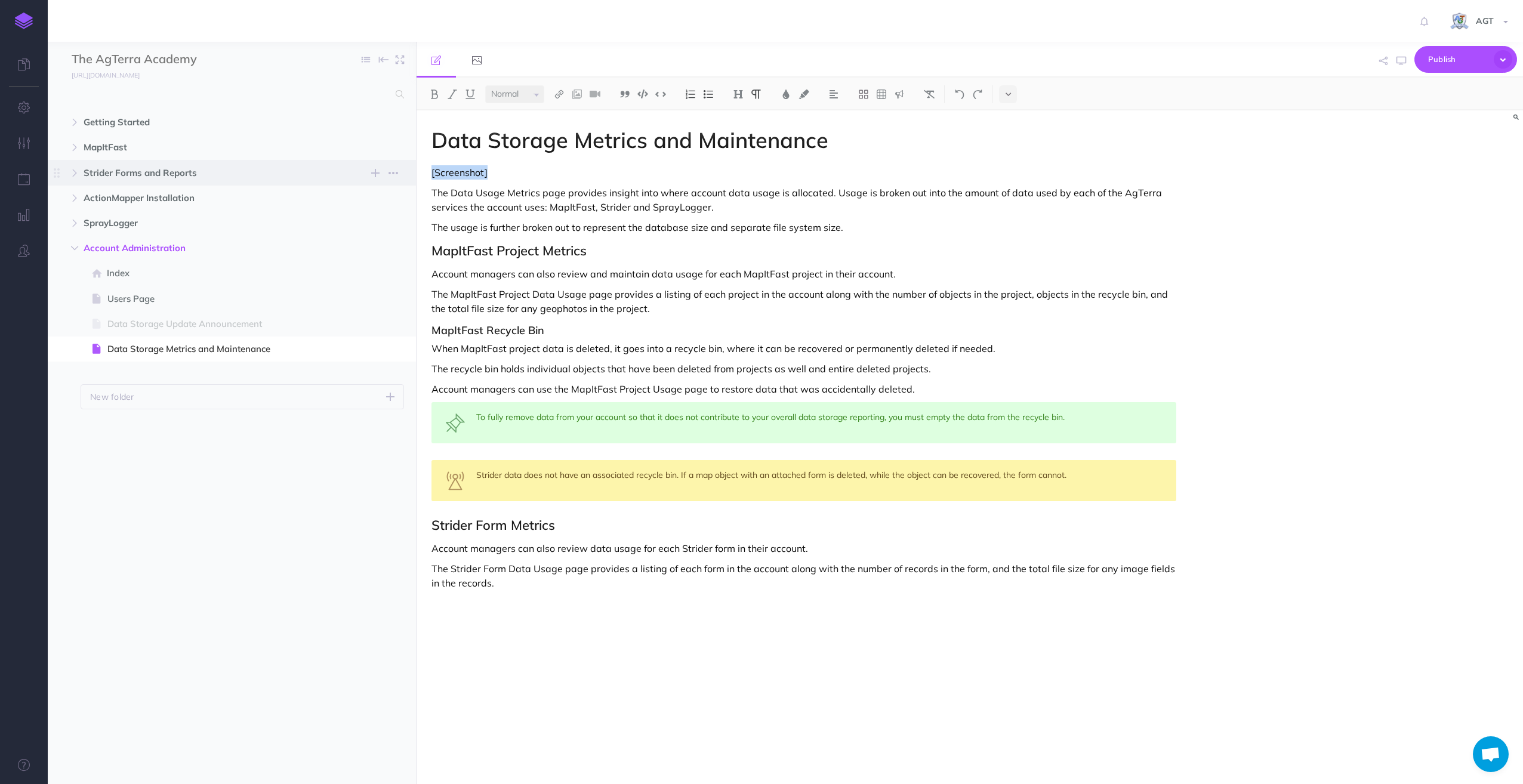
drag, startPoint x: 494, startPoint y: 172, endPoint x: 405, endPoint y: 176, distance: 89.1
click at [405, 176] on div "The AgTerra Academy Collapse all Expand all Expand to root folders https://repo…" at bounding box center [785, 412] width 1475 height 742
click at [578, 97] on img at bounding box center [577, 95] width 11 height 10
click at [606, 63] on ul at bounding box center [601, 59] width 369 height 36
click at [482, 172] on p at bounding box center [803, 172] width 745 height 14
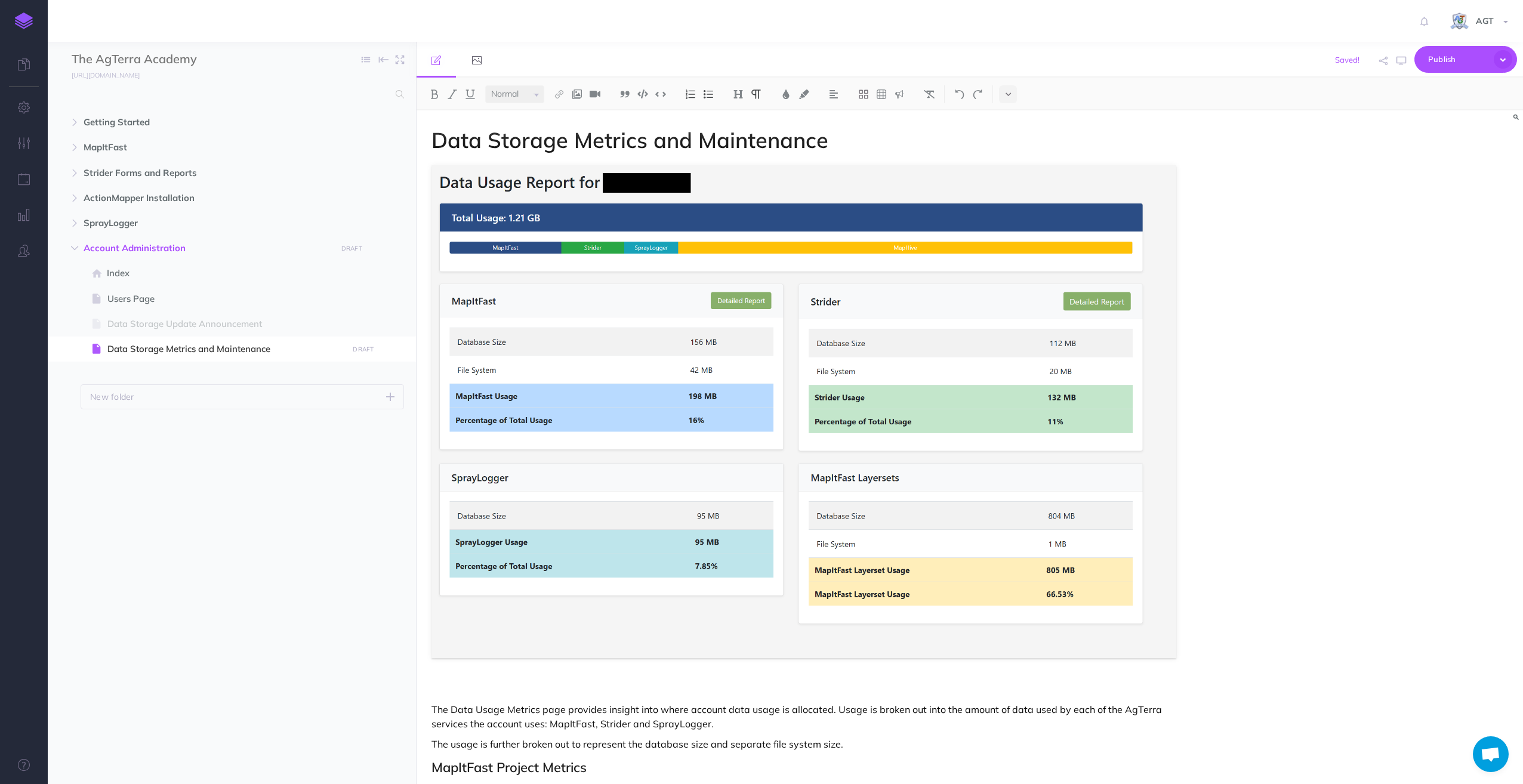
click at [1296, 294] on div "Data Storage Metrics and Maintenance The Data Usage Metrics page provides insig…" at bounding box center [969, 447] width 1107 height 673
click at [467, 682] on p at bounding box center [803, 689] width 745 height 14
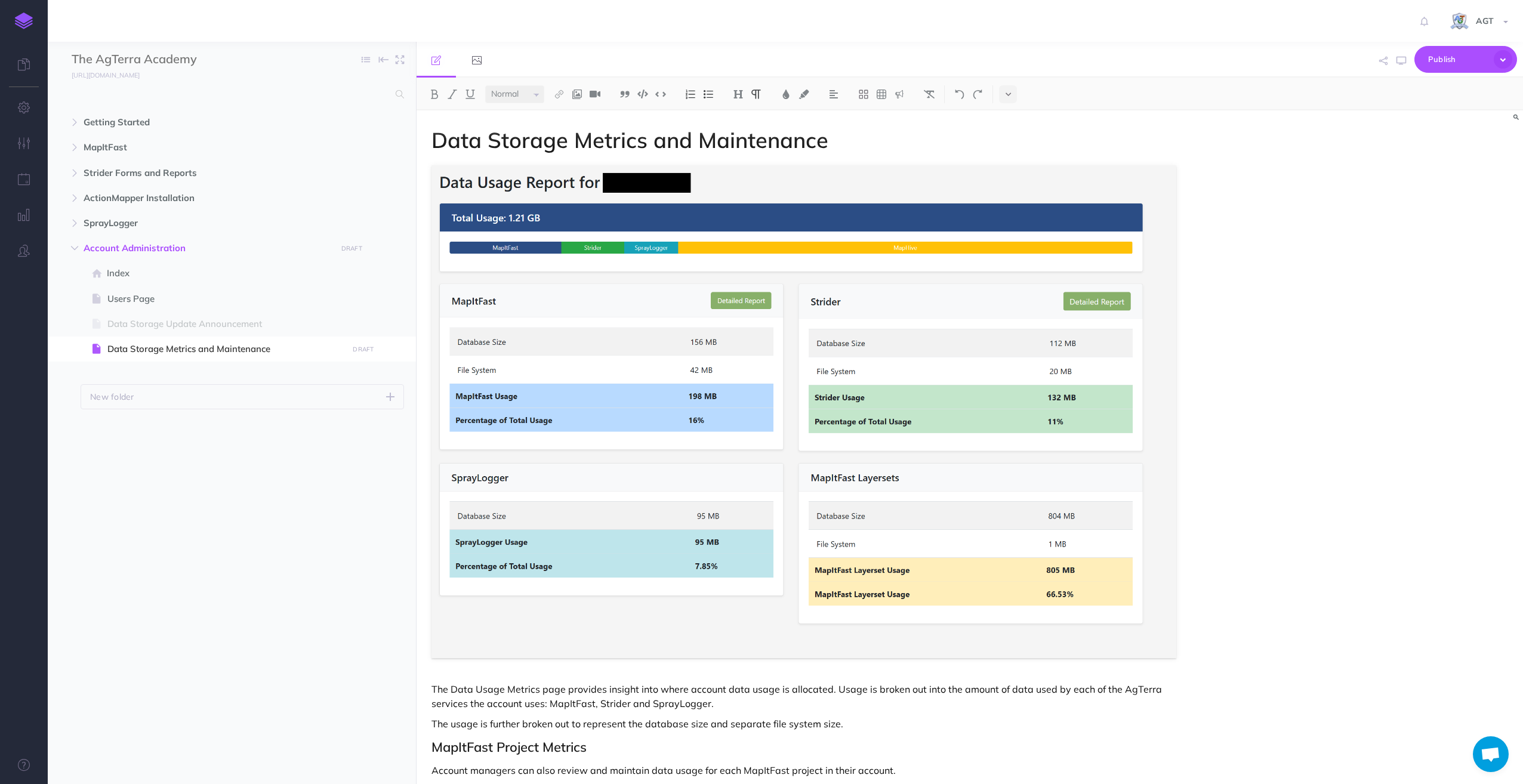
scroll to position [80, 0]
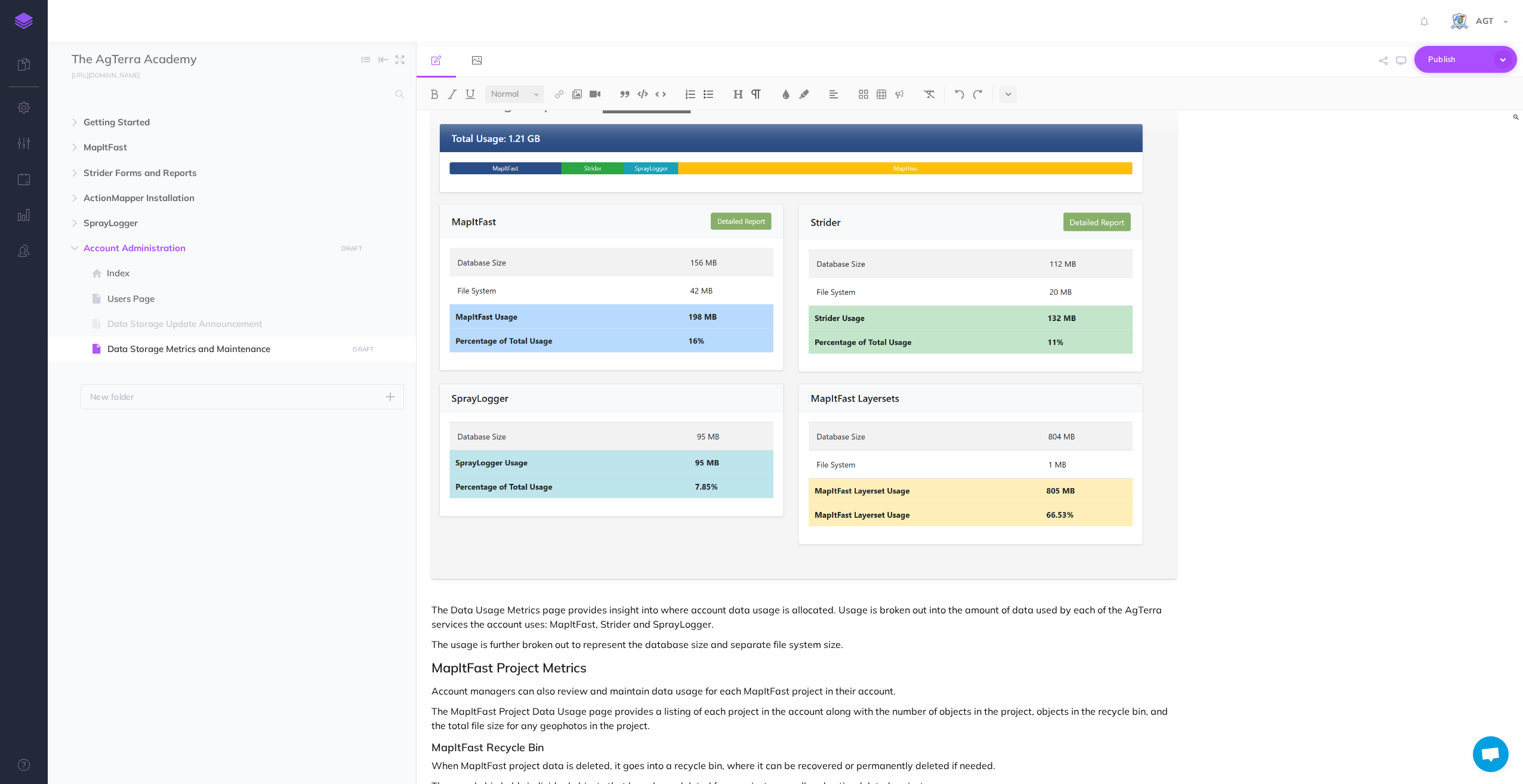
click at [1442, 61] on span "Publish" at bounding box center [1458, 59] width 60 height 18
click at [390, 348] on icon "button" at bounding box center [393, 350] width 10 height 14
click at [352, 426] on link "Settings" at bounding box center [359, 430] width 90 height 20
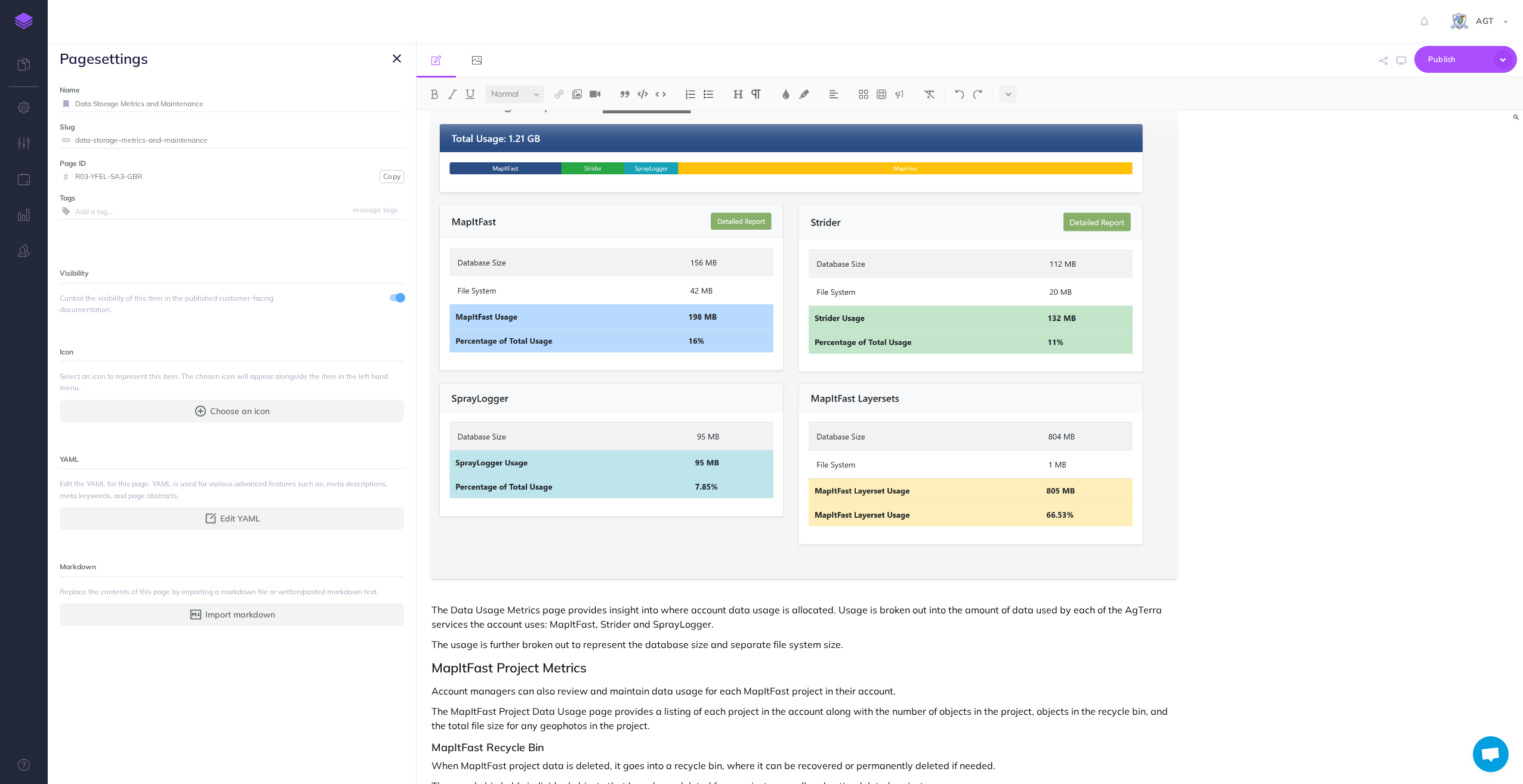
click at [395, 63] on icon "button" at bounding box center [397, 58] width 8 height 14
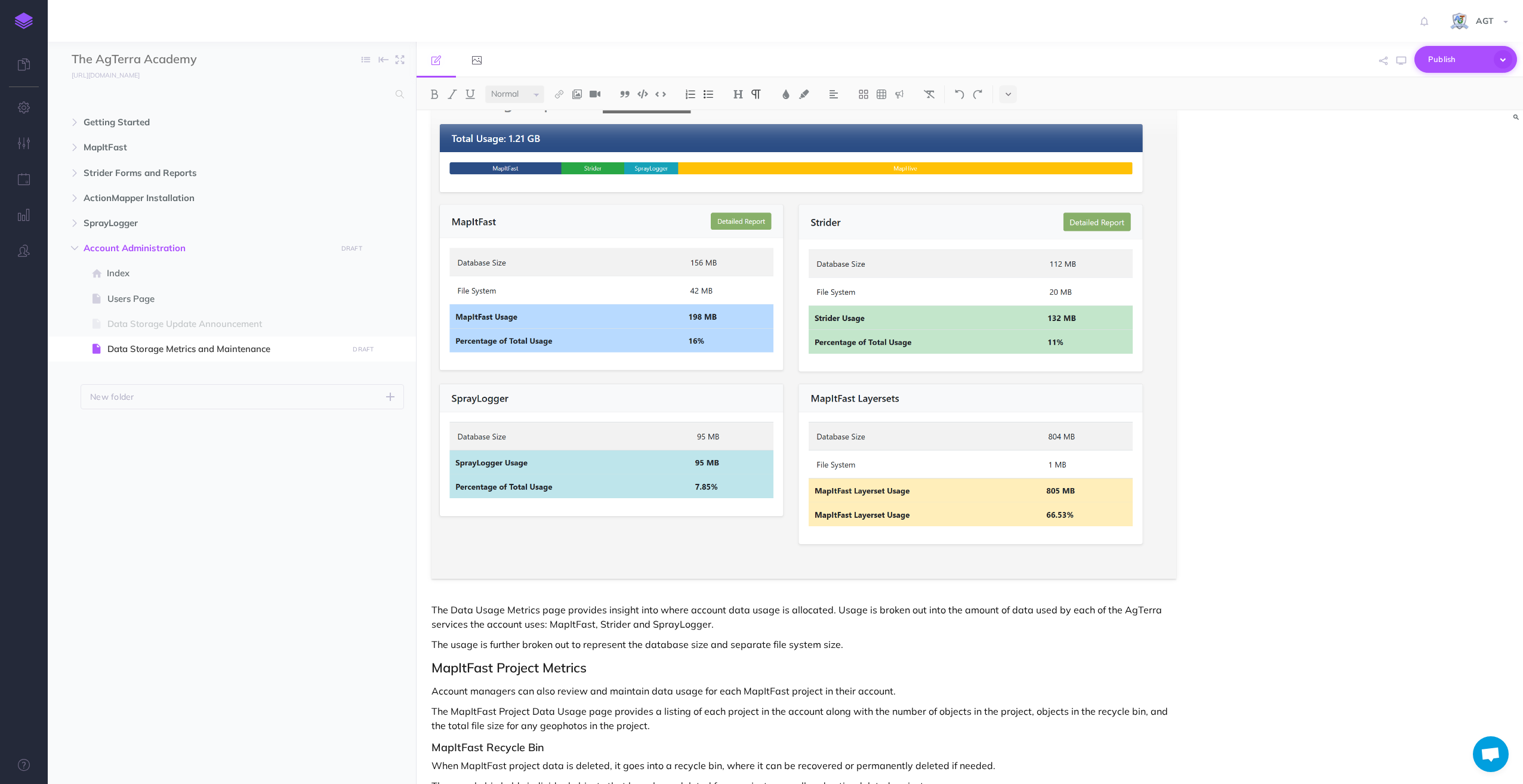
click at [1457, 56] on span "Publish" at bounding box center [1458, 59] width 60 height 18
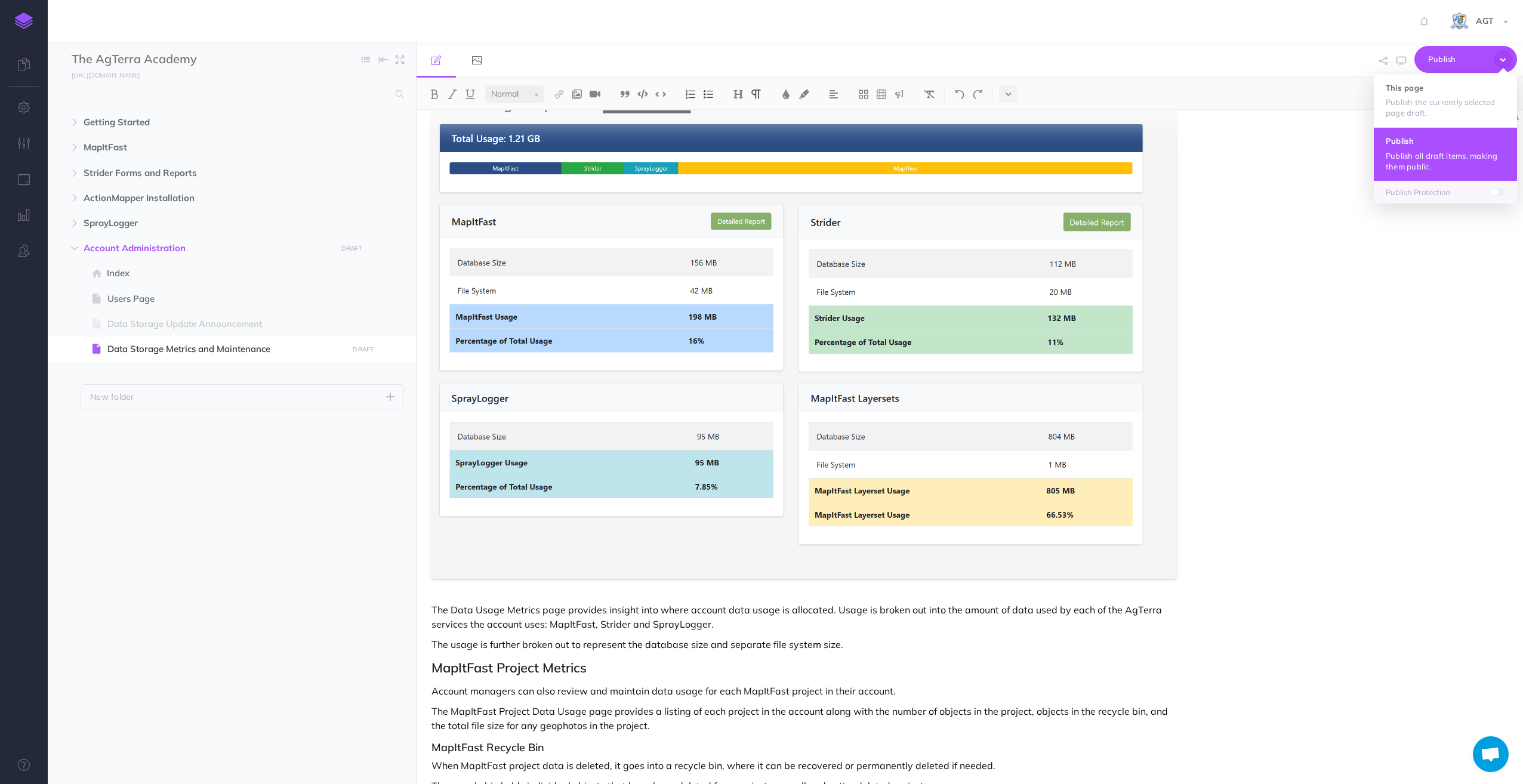
click at [1415, 154] on p "Publish all draft items, making them public." at bounding box center [1445, 161] width 119 height 22
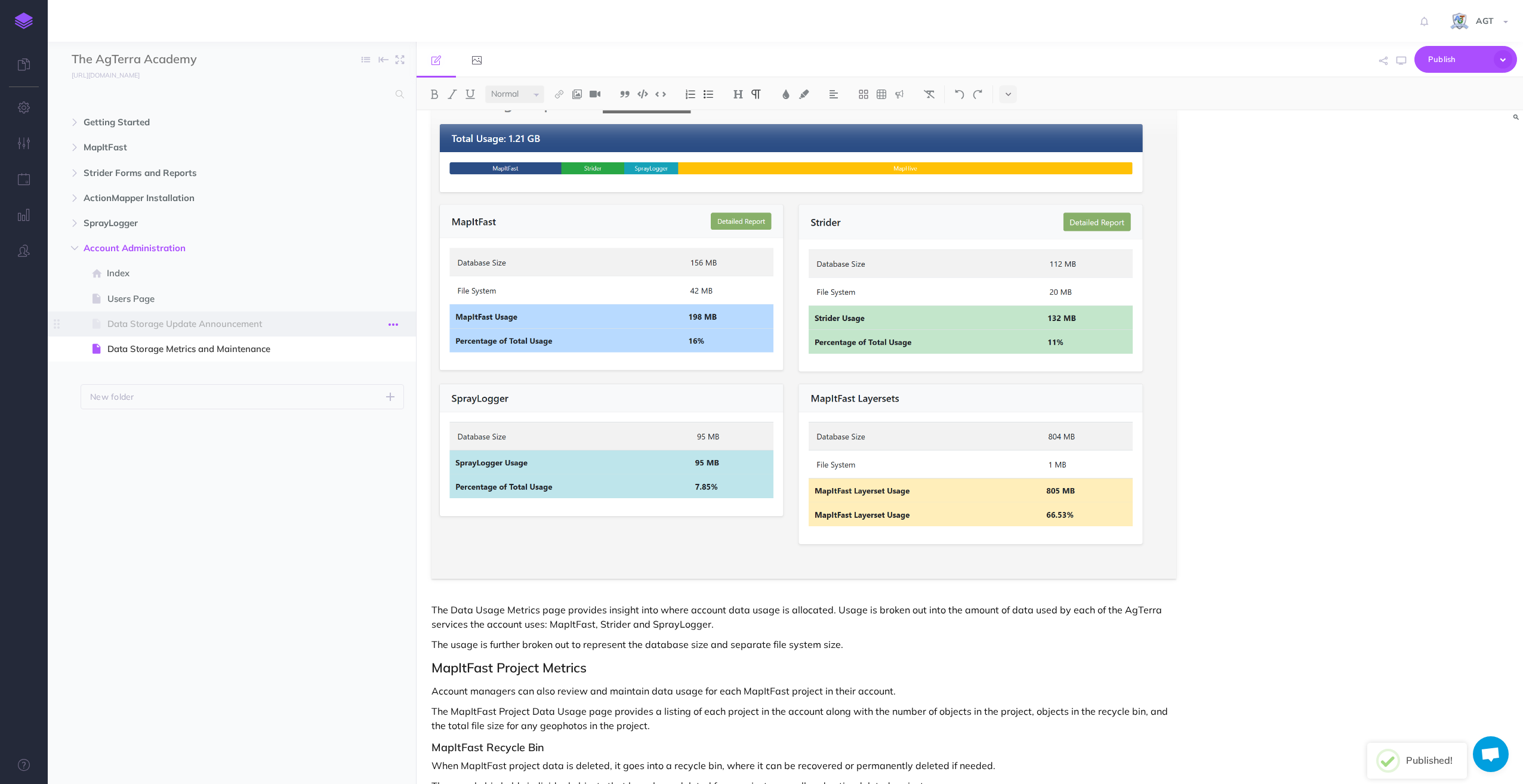
click at [395, 318] on icon "button" at bounding box center [393, 324] width 10 height 14
click at [352, 403] on link "Settings" at bounding box center [359, 405] width 90 height 20
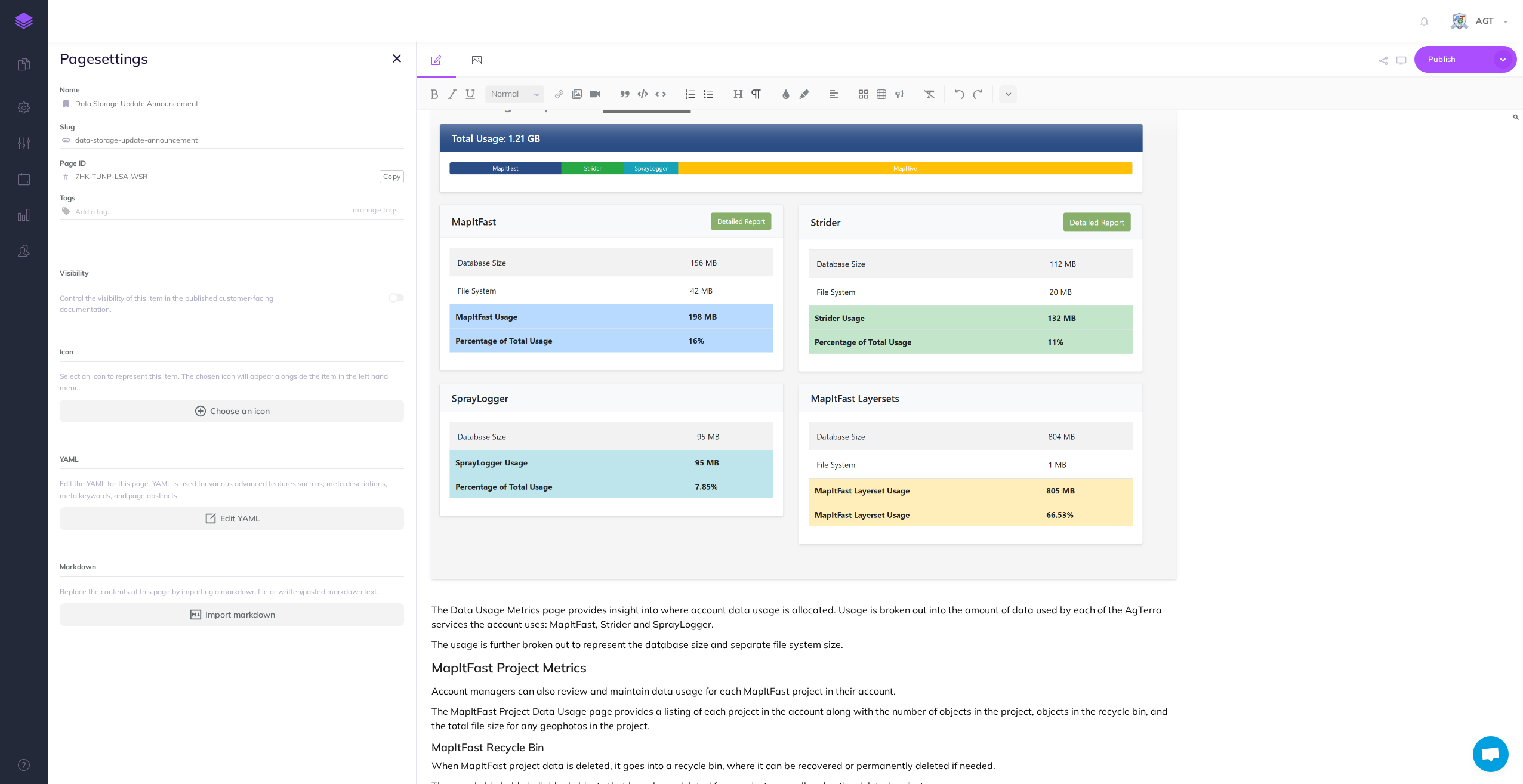
click at [390, 301] on span at bounding box center [397, 303] width 14 height 22
click at [388, 298] on span at bounding box center [393, 298] width 10 height 10
drag, startPoint x: 397, startPoint y: 55, endPoint x: 400, endPoint y: 65, distance: 10.4
click at [397, 55] on icon "button" at bounding box center [397, 58] width 8 height 14
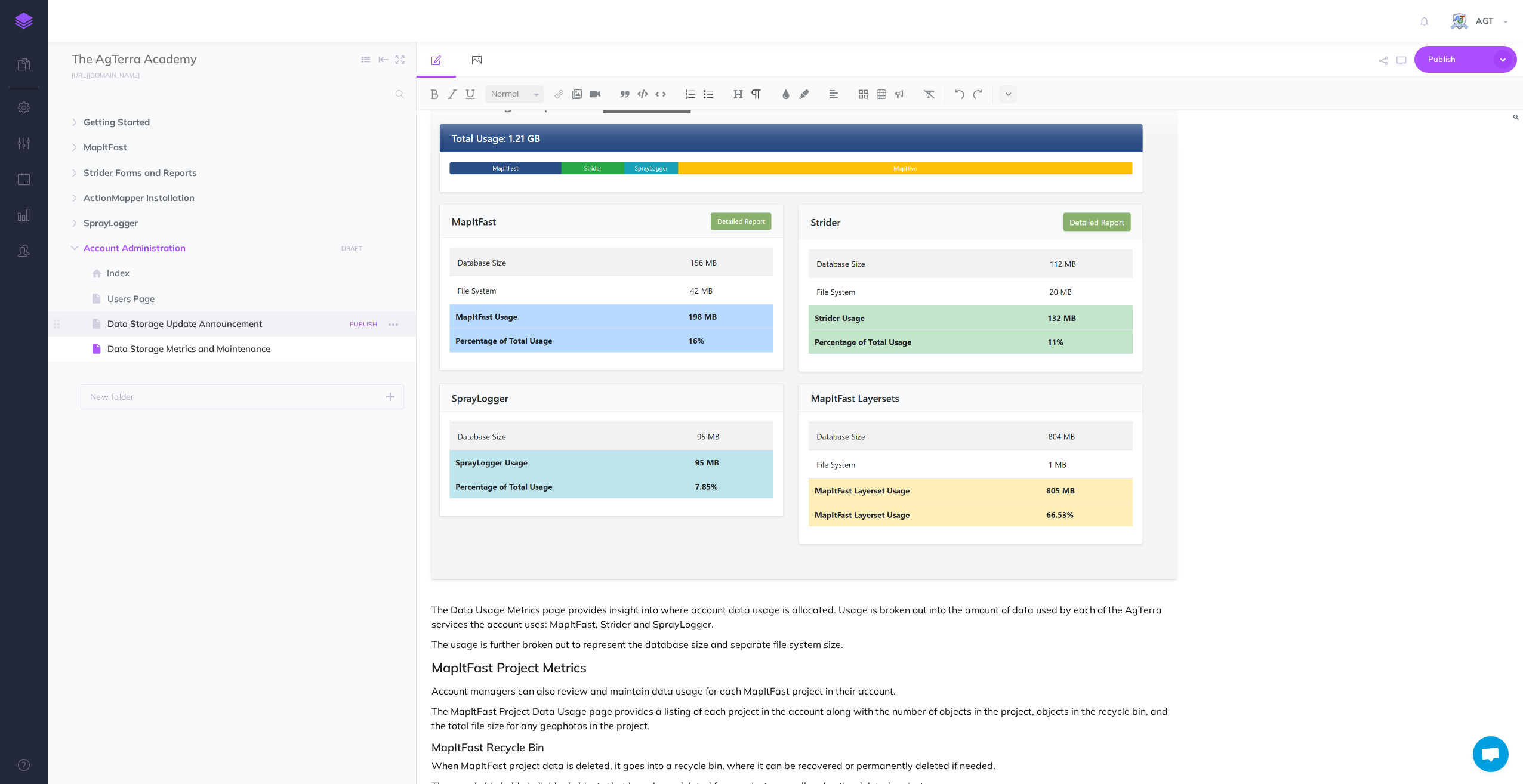
click at [358, 324] on small "PUBLISH" at bounding box center [363, 324] width 27 height 7
click at [346, 421] on button "Publish" at bounding box center [352, 426] width 39 height 20
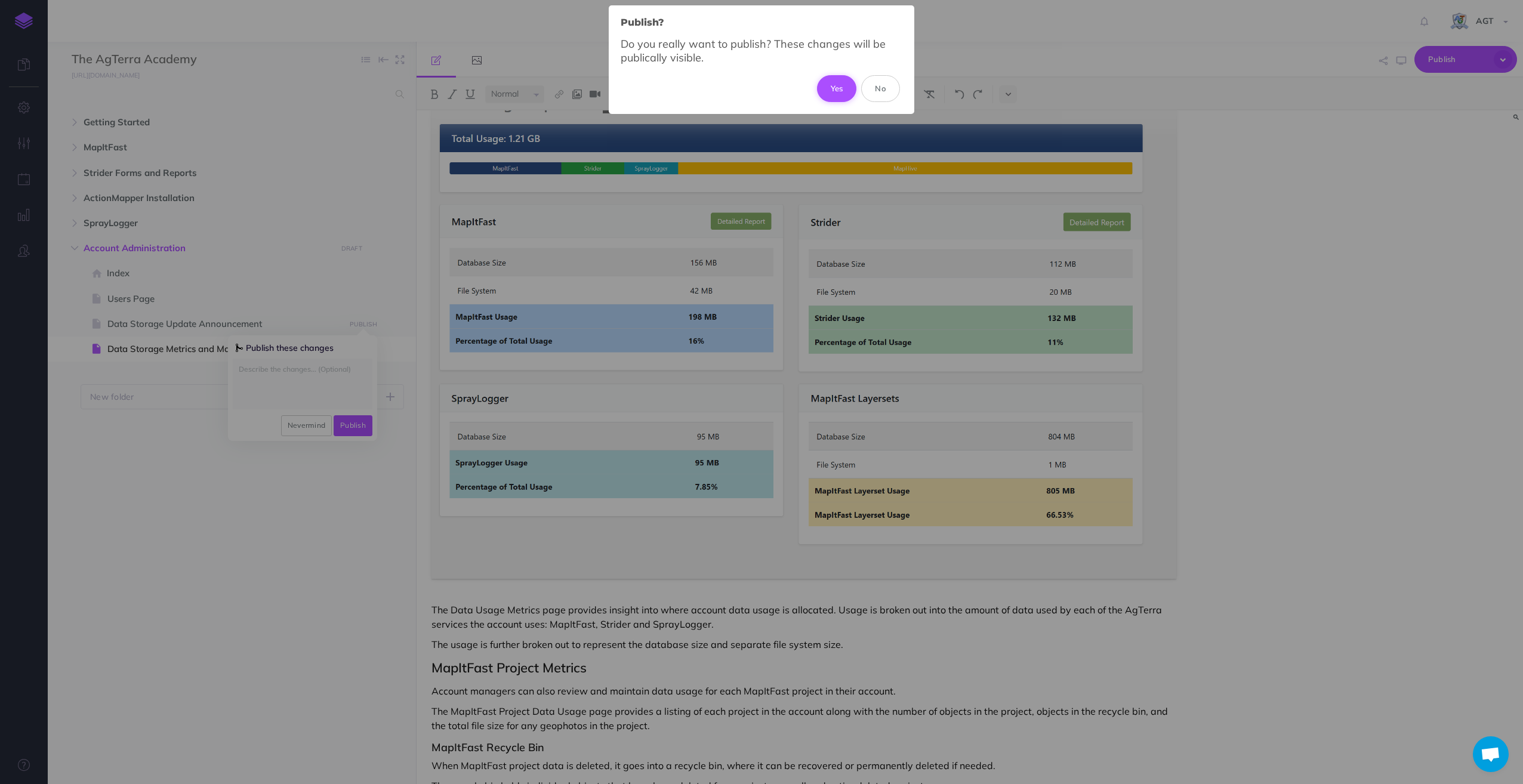
click at [834, 90] on button "Yes" at bounding box center [837, 88] width 40 height 27
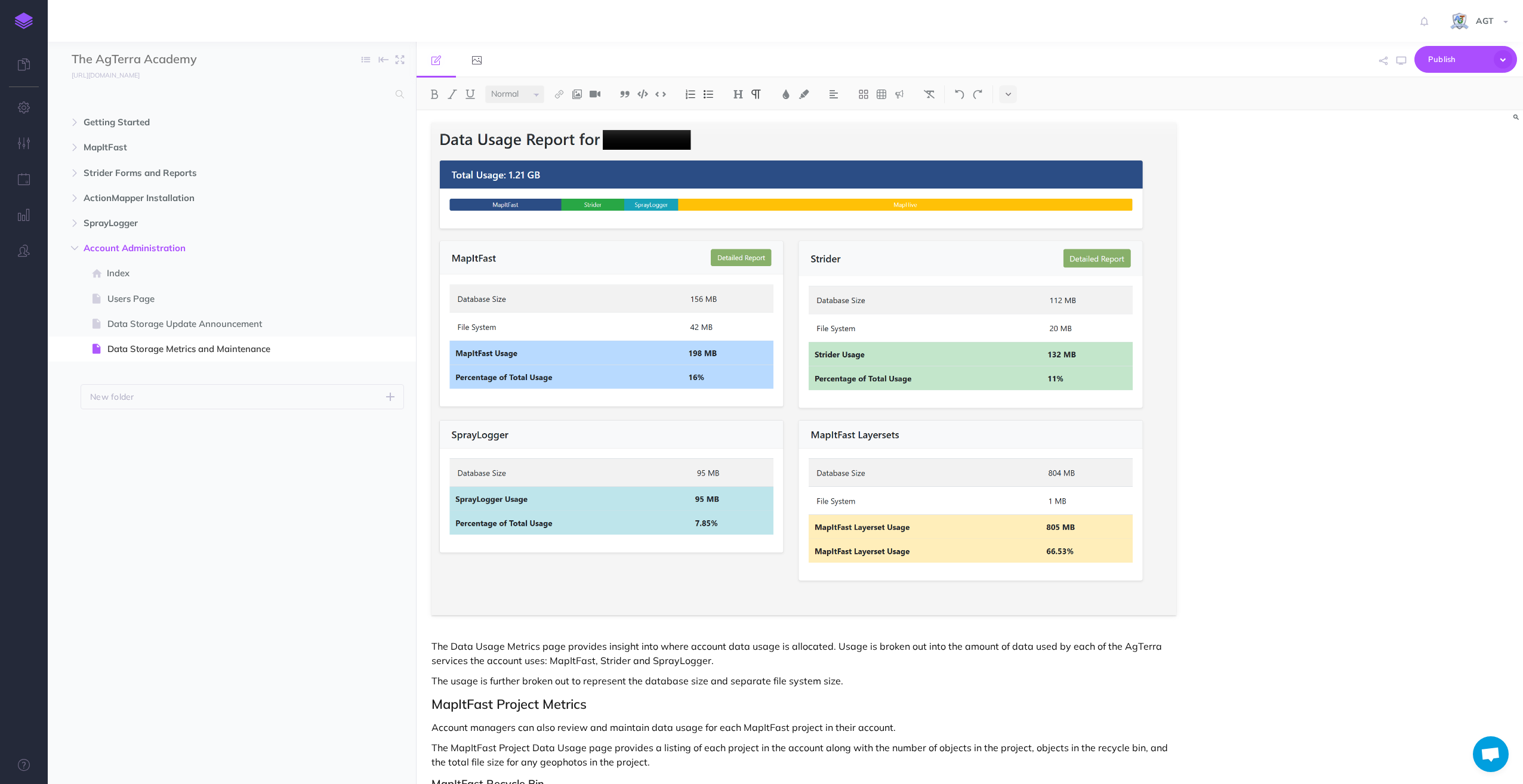
scroll to position [0, 0]
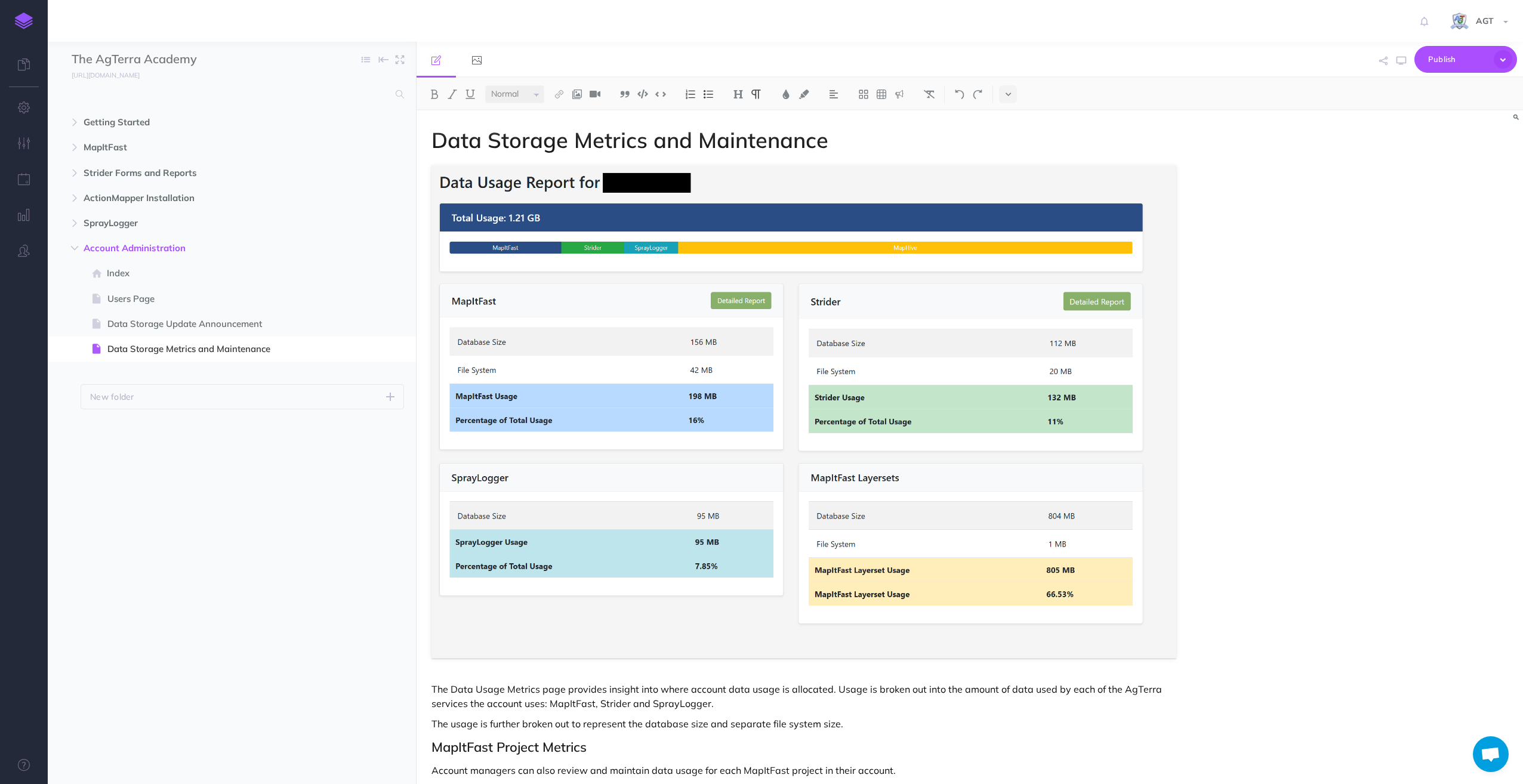
click at [1473, 220] on div "Data Storage Metrics and Maintenance The Data Usage Metrics page provides insig…" at bounding box center [969, 447] width 1107 height 673
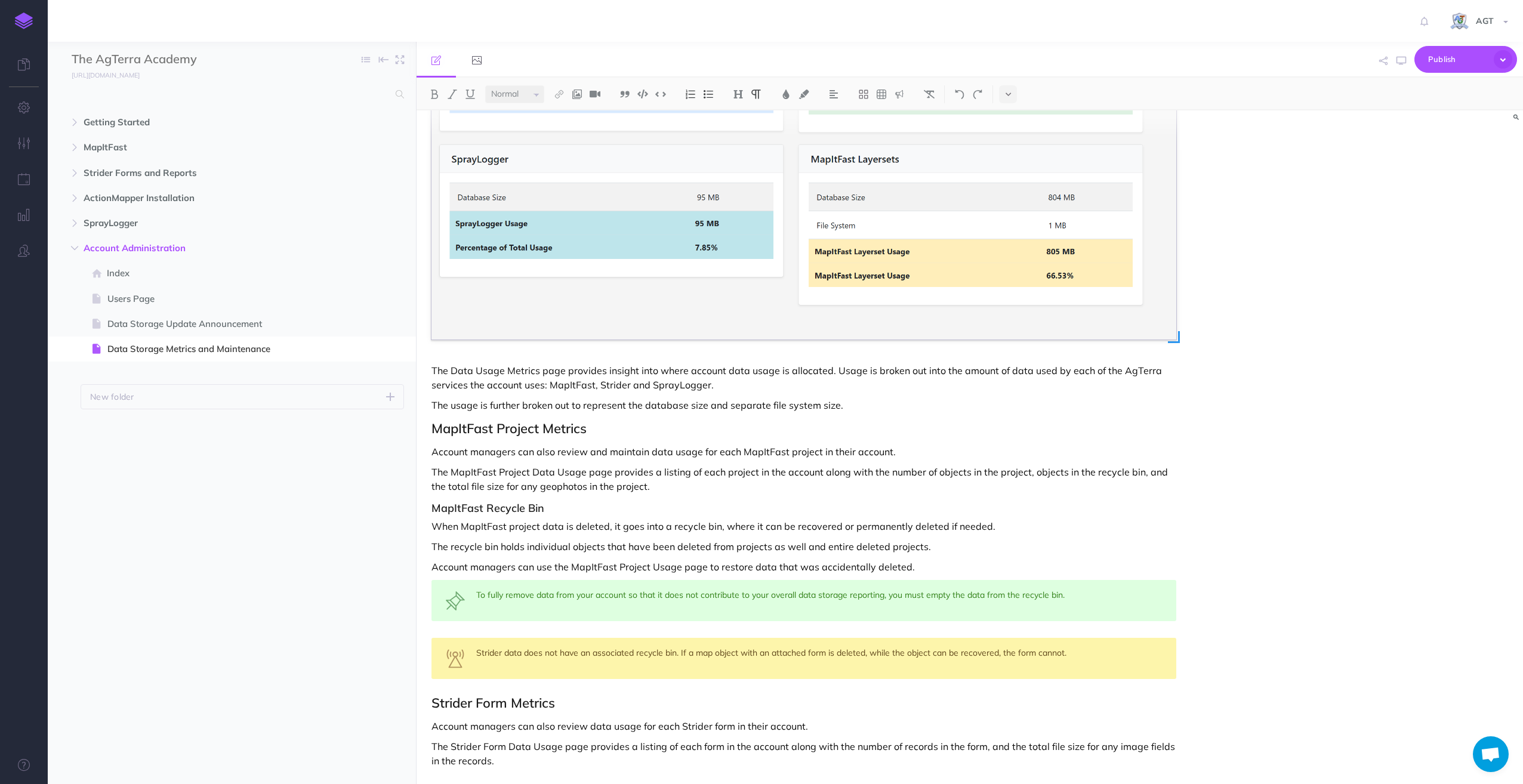
scroll to position [326, 0]
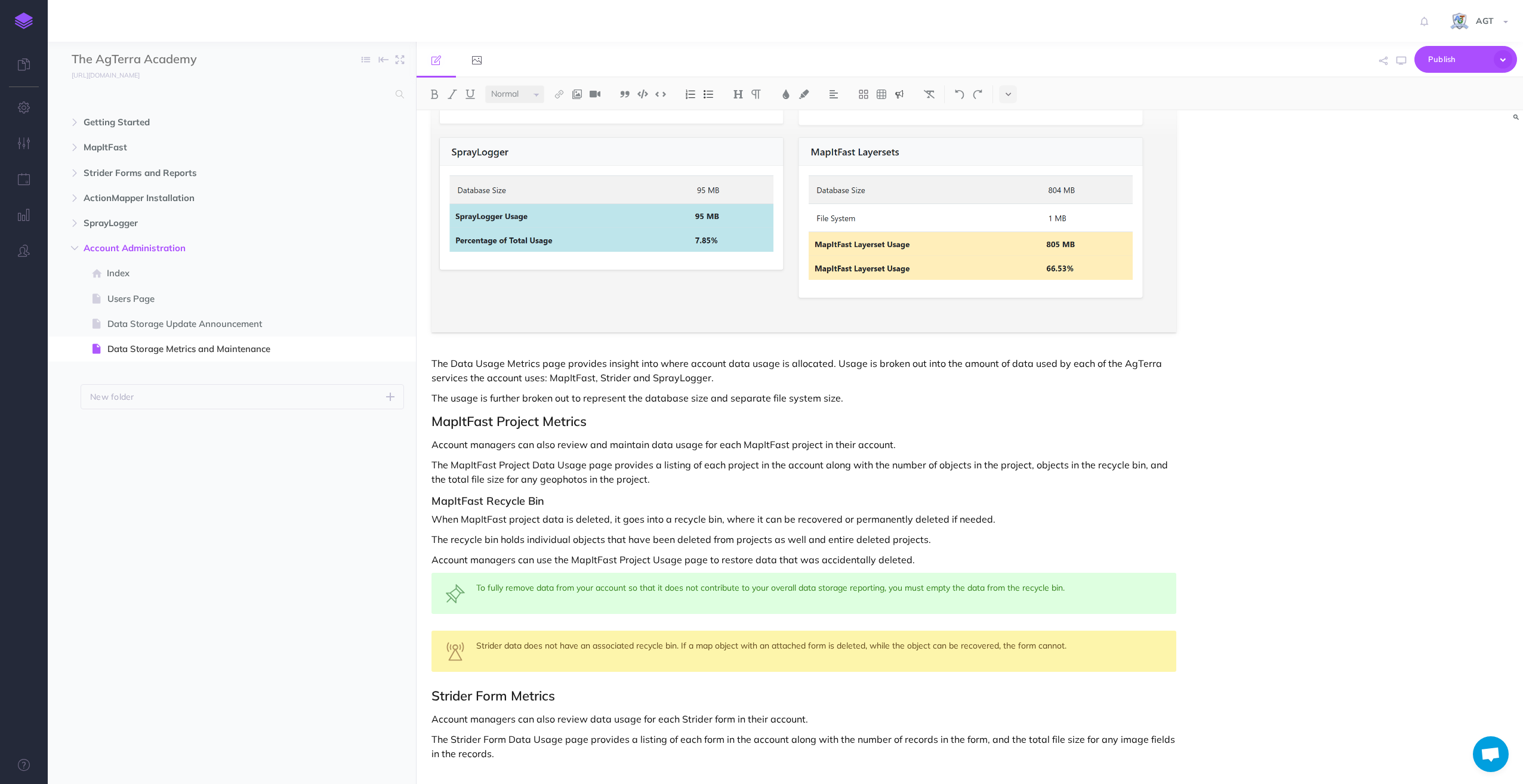
click at [1077, 586] on div "To fully remove data from your account so that it does not contribute to your o…" at bounding box center [803, 593] width 745 height 41
click at [1248, 482] on div "Data Storage Metrics and Maintenance The Data Usage Metrics page provides insig…" at bounding box center [969, 447] width 1107 height 673
click at [1445, 54] on span "Publish" at bounding box center [1458, 59] width 60 height 18
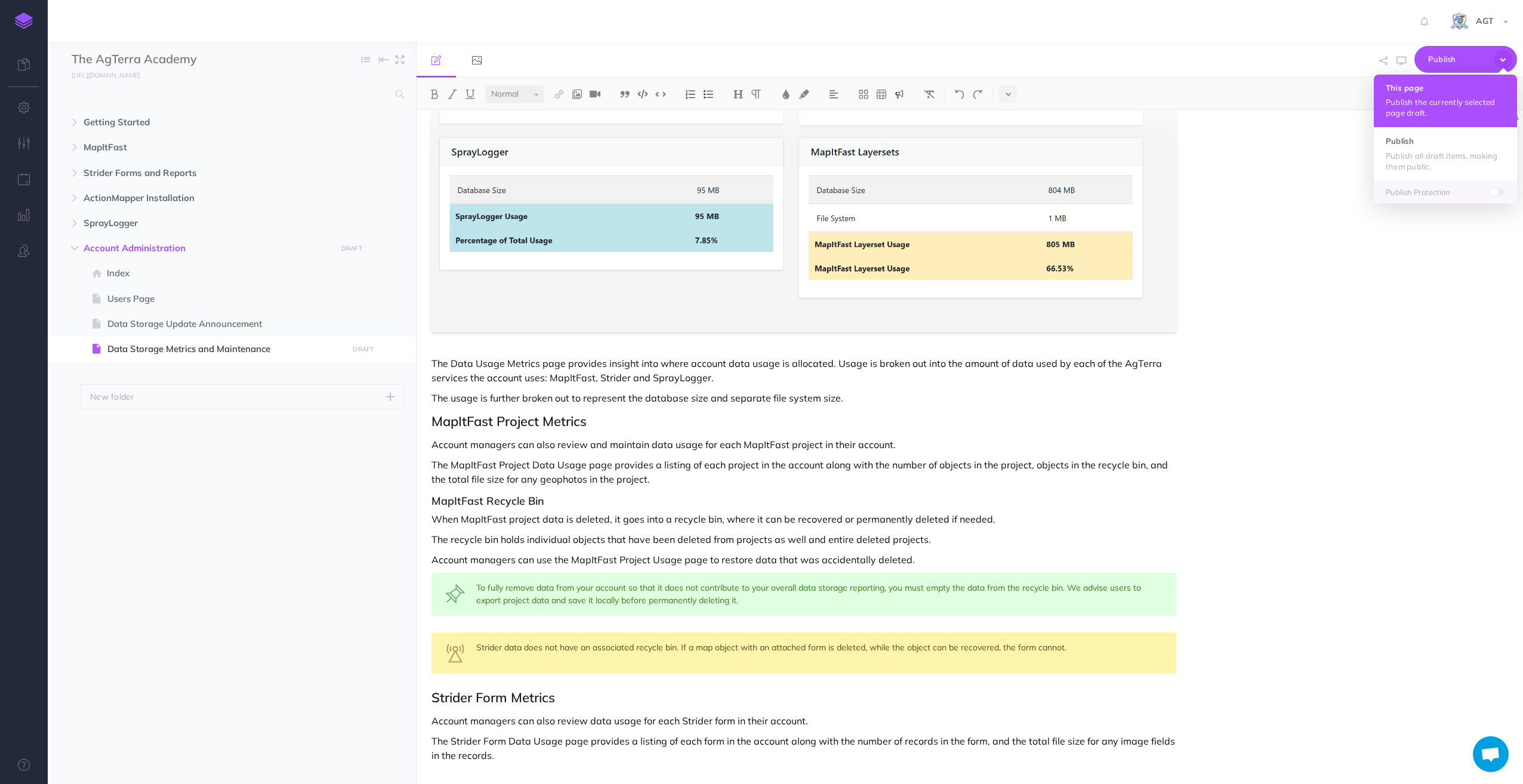
click at [1426, 105] on p "Publish the currently selected page draft." at bounding box center [1445, 107] width 119 height 22
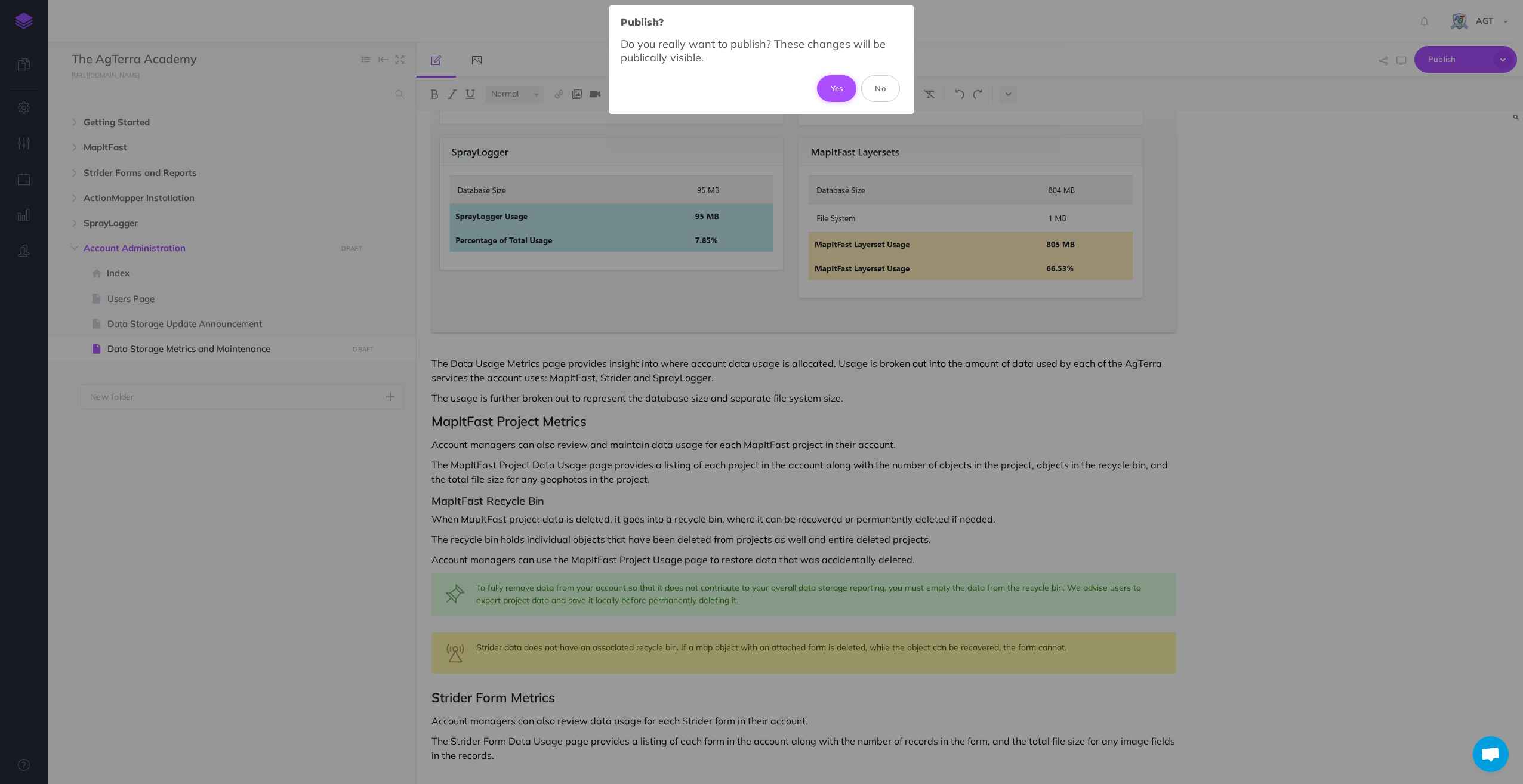
click at [839, 85] on button "Yes" at bounding box center [837, 88] width 40 height 27
